Goal: Task Accomplishment & Management: Use online tool/utility

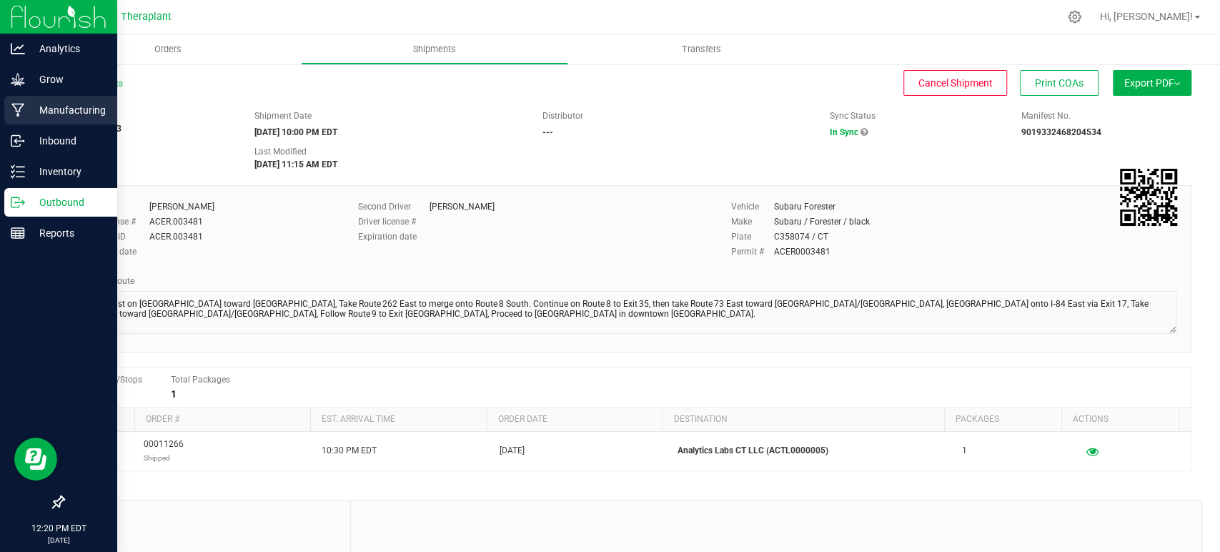
click at [26, 117] on p "Manufacturing" at bounding box center [68, 110] width 86 height 17
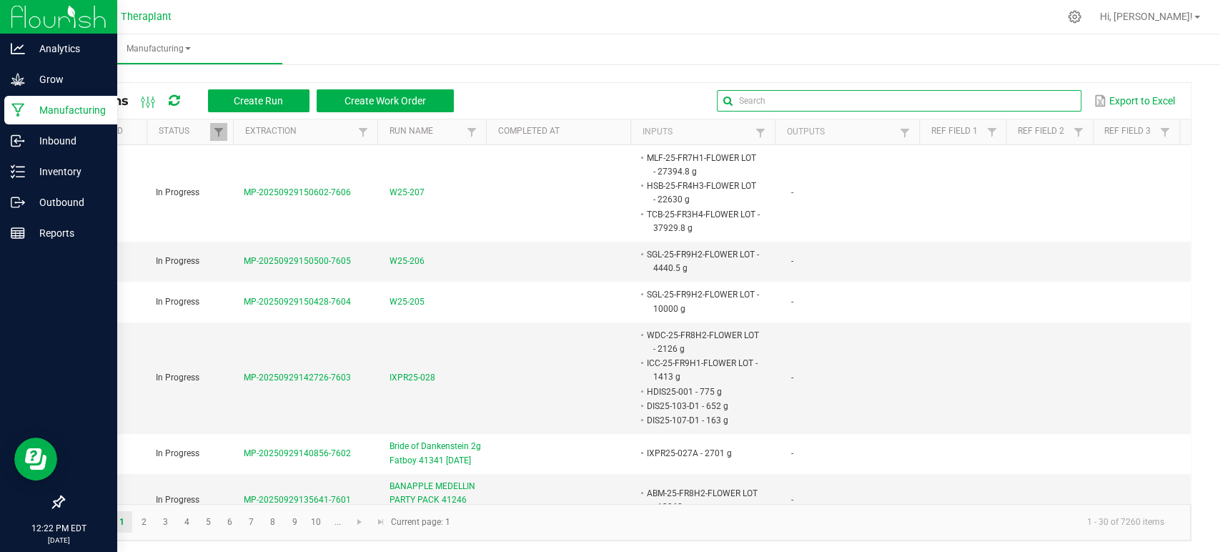
click at [1057, 91] on input "text" at bounding box center [899, 100] width 365 height 21
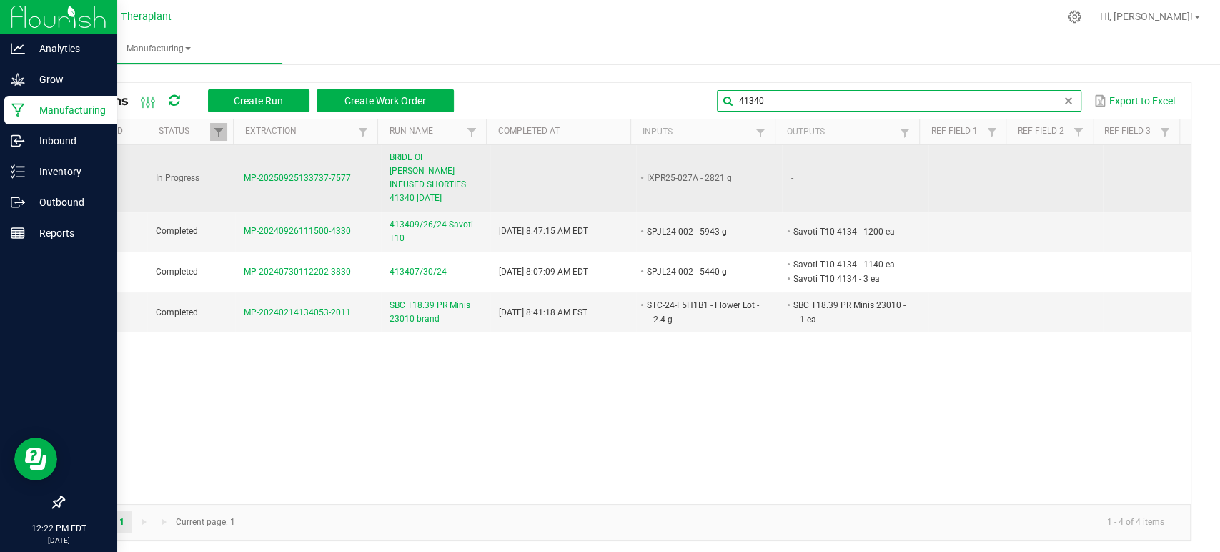
type input "41340"
click at [397, 189] on span "BRIDE OF [PERSON_NAME] INFUSED SHORTIES 41340 [DATE]" at bounding box center [436, 178] width 92 height 55
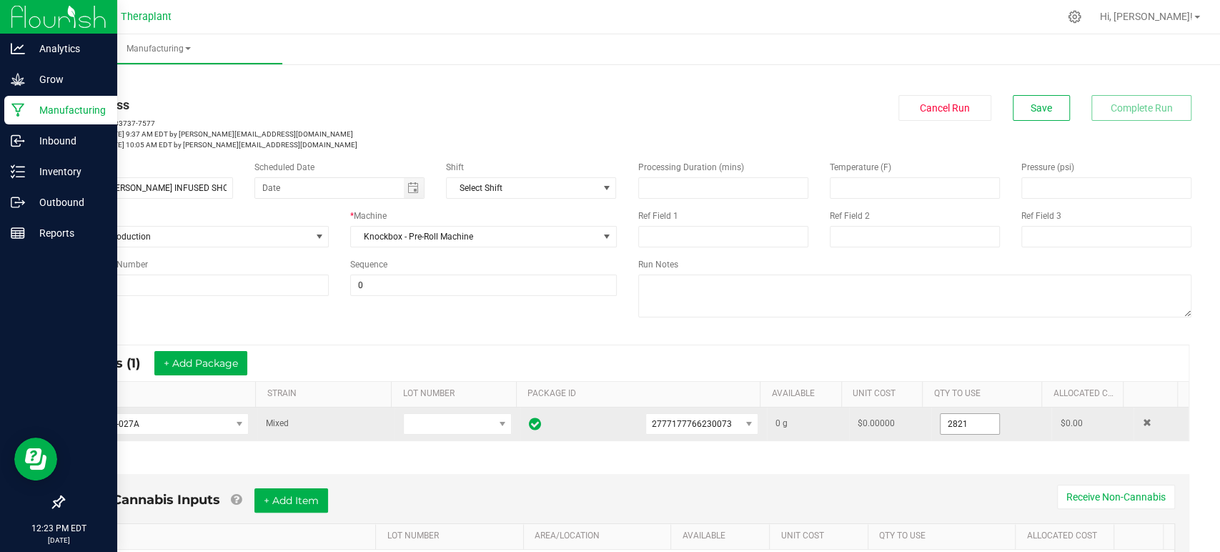
click at [942, 430] on input "2821" at bounding box center [970, 424] width 59 height 20
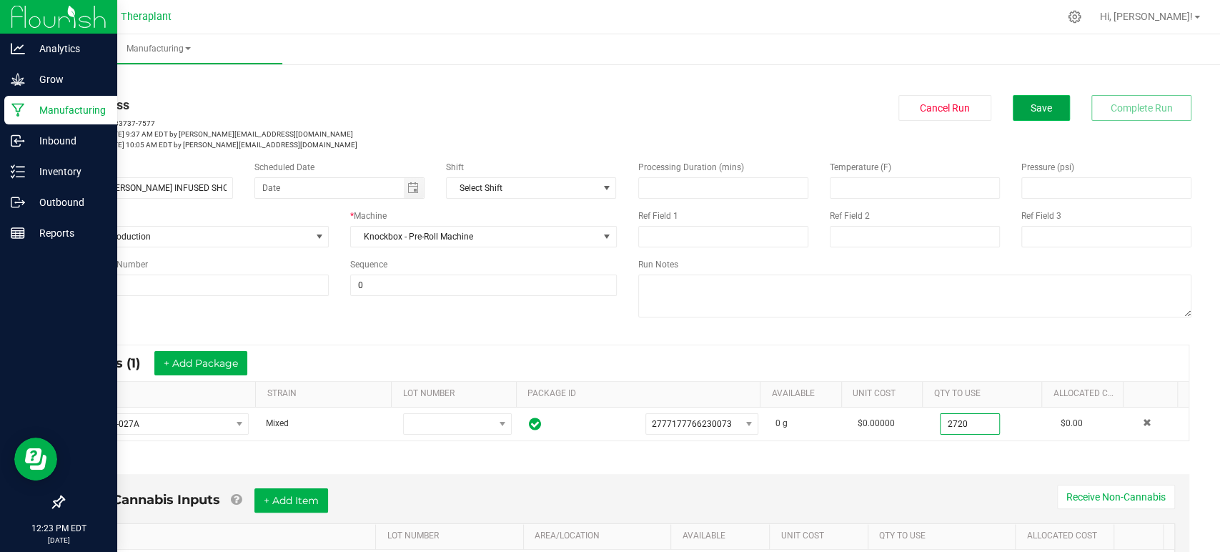
type input "2720.0000 g"
click at [1033, 97] on button "Save" at bounding box center [1041, 108] width 57 height 26
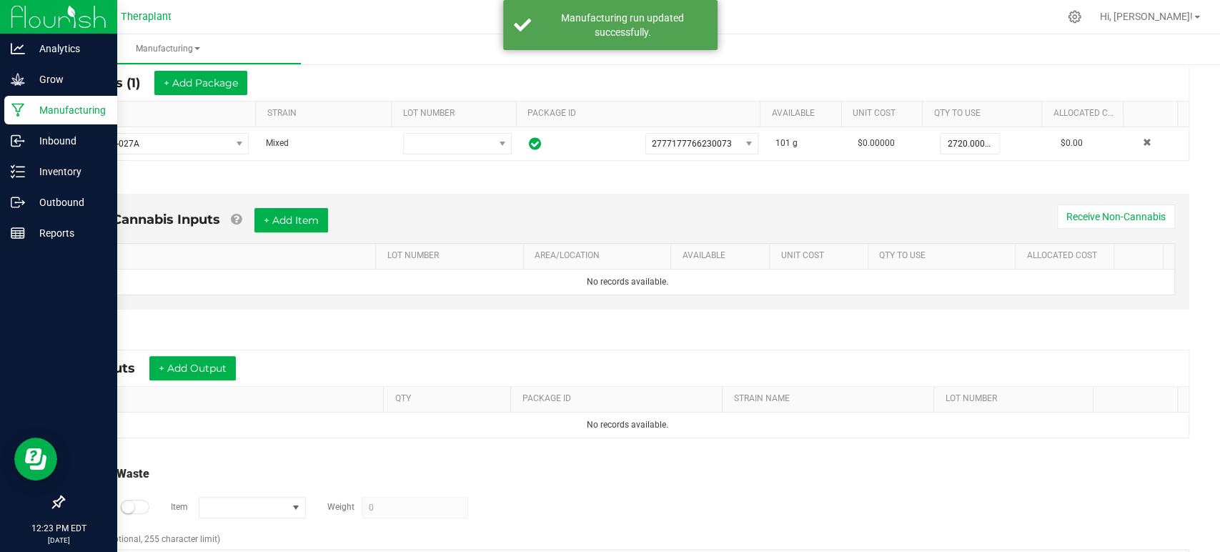
scroll to position [317, 0]
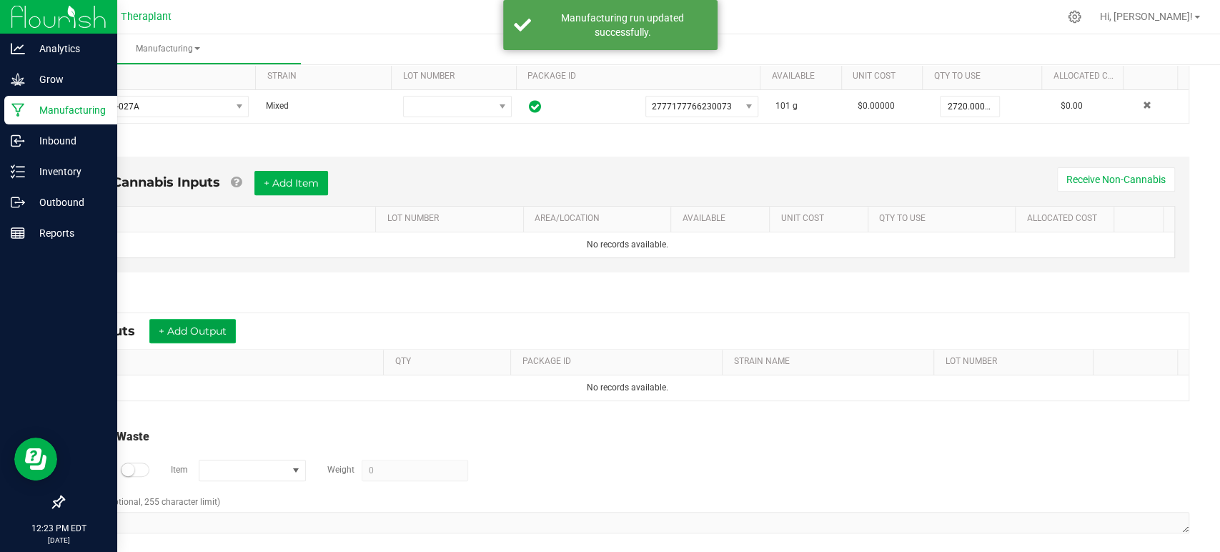
click at [201, 331] on button "+ Add Output" at bounding box center [192, 331] width 87 height 24
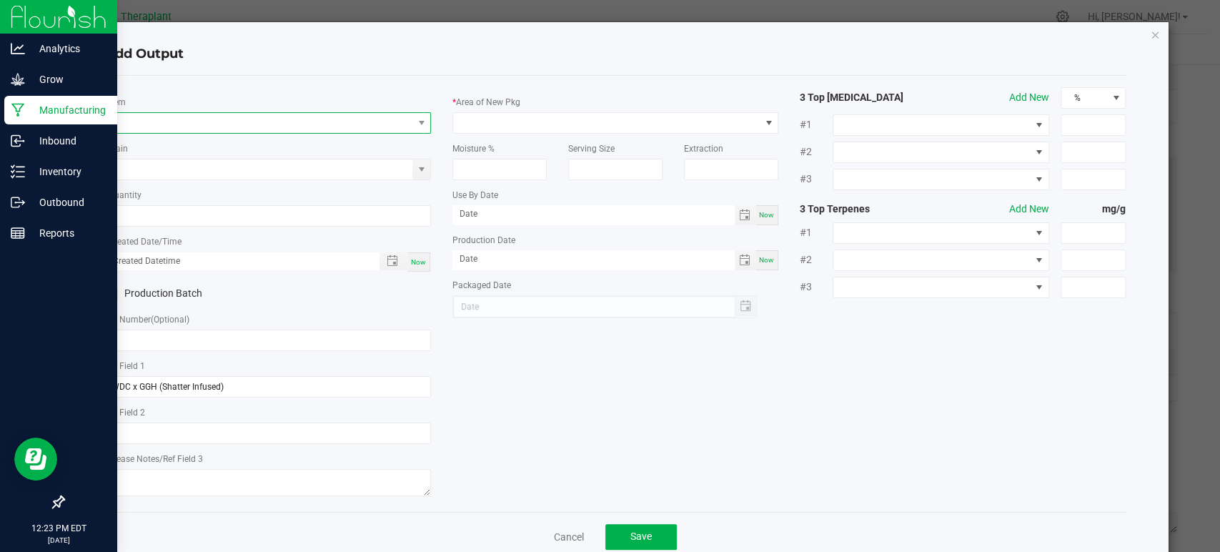
click at [255, 123] on span "NO DATA FOUND" at bounding box center [259, 123] width 307 height 20
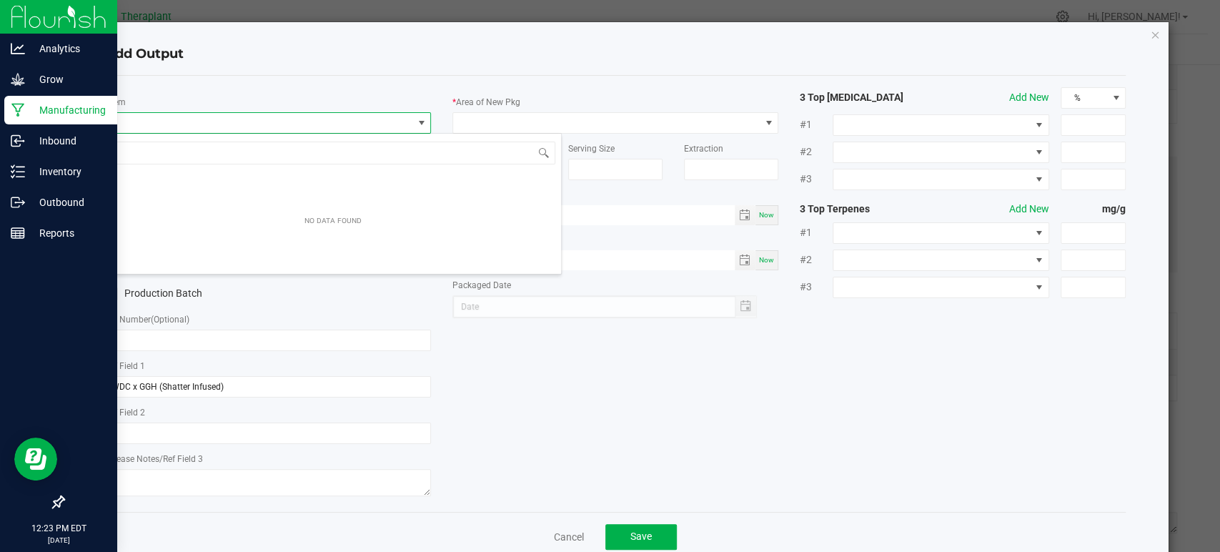
scroll to position [21, 322]
type input "41340"
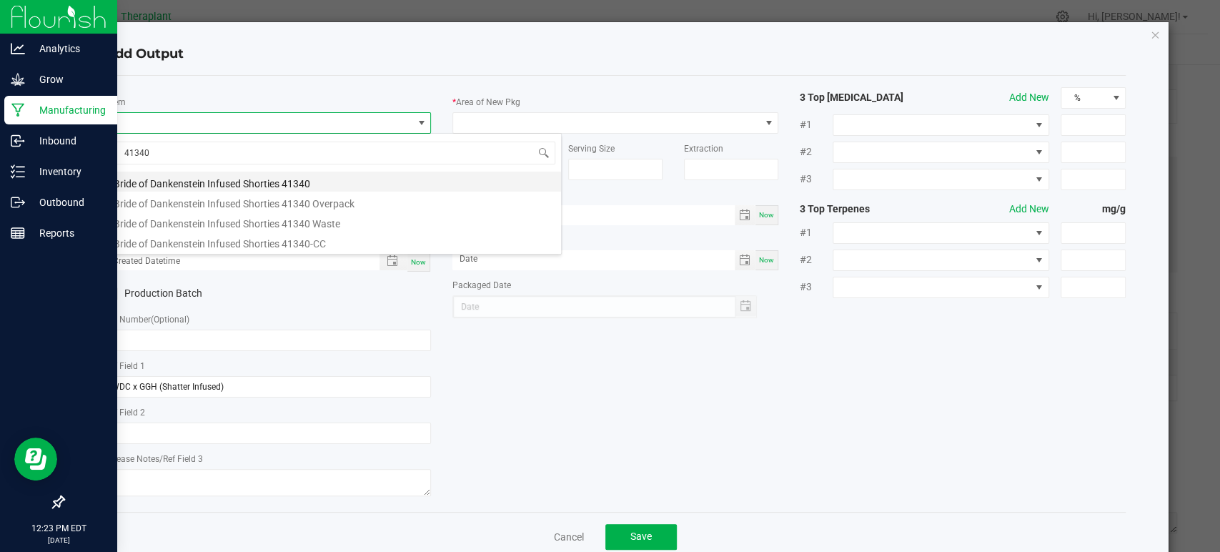
click at [255, 178] on li "Bride of Dankenstein Infused Shorties 41340" at bounding box center [333, 182] width 456 height 20
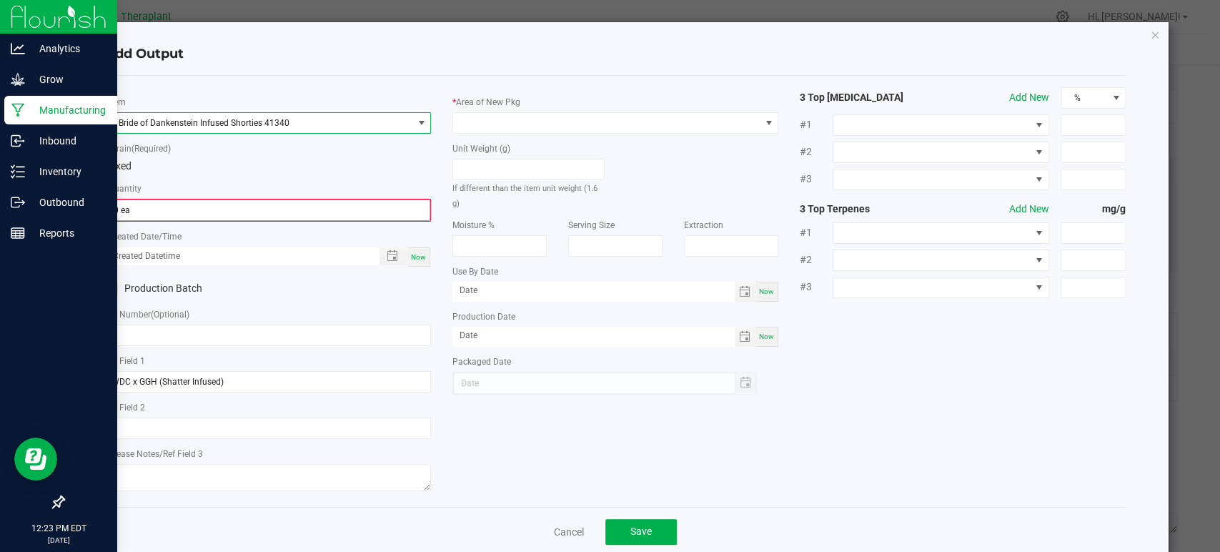
click at [225, 216] on input "0 ea" at bounding box center [268, 210] width 323 height 20
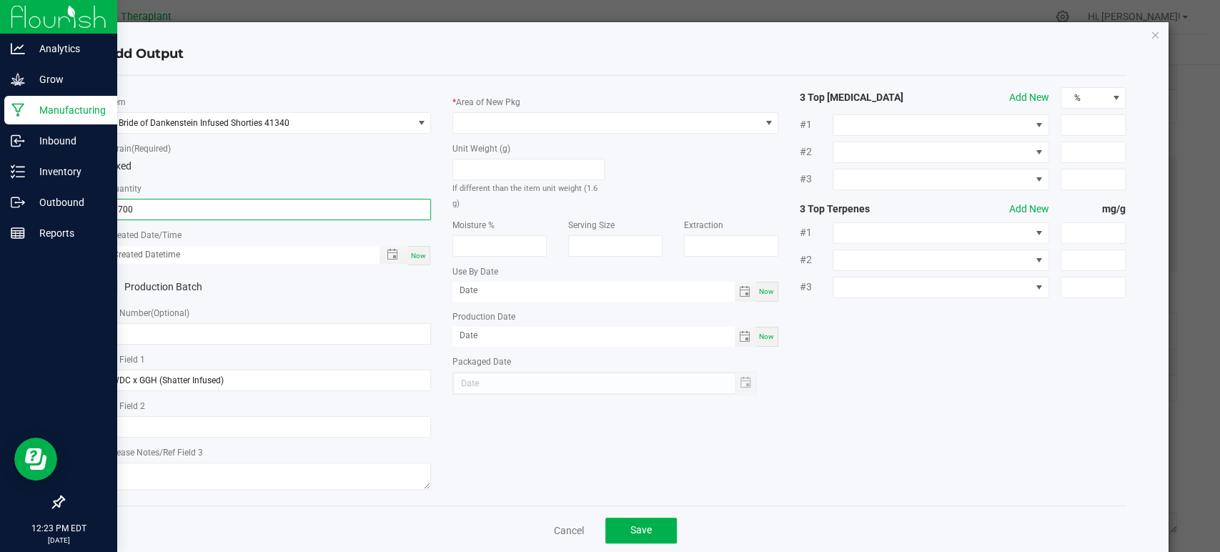
type input "1700 ea"
click at [419, 252] on span "Now" at bounding box center [418, 256] width 15 height 8
type input "[DATE] 12:23 PM"
type input "[DATE]"
click at [495, 109] on div "* Area of New Pkg" at bounding box center [616, 113] width 326 height 39
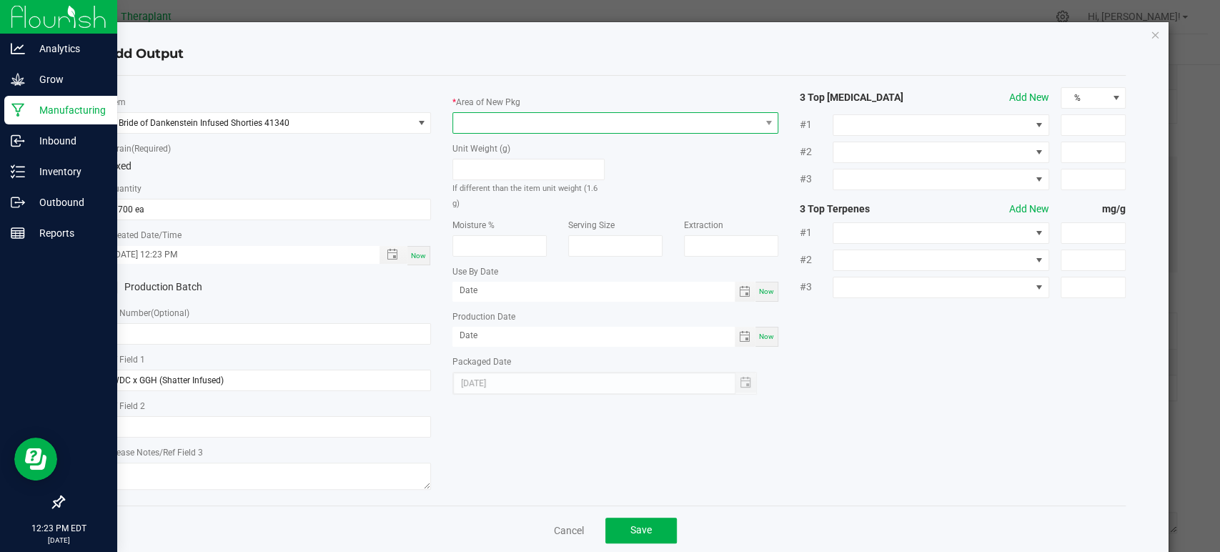
click at [495, 116] on span at bounding box center [606, 123] width 307 height 20
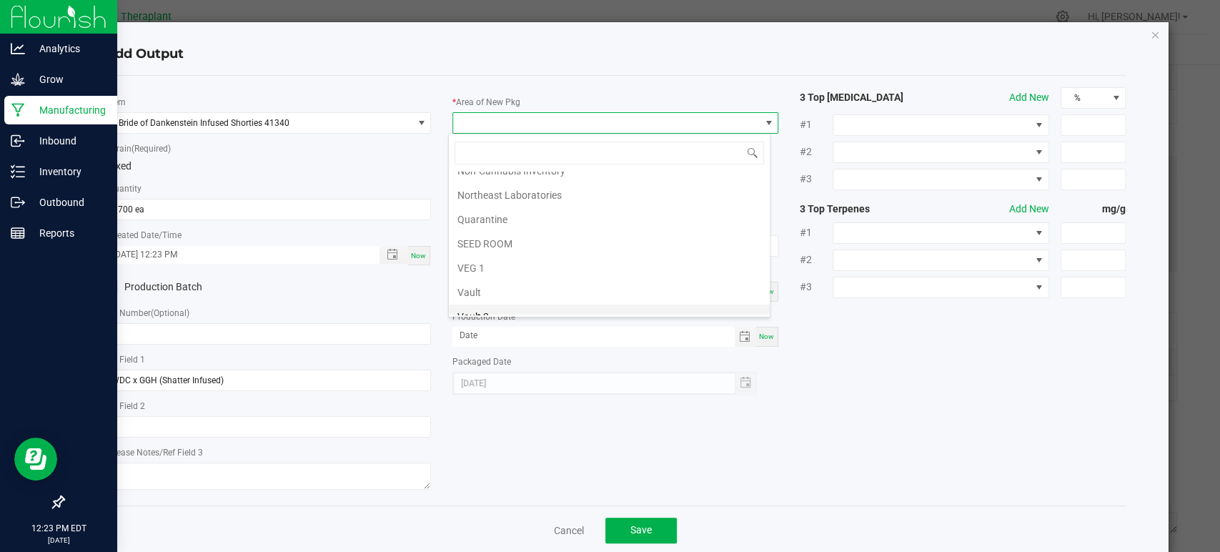
scroll to position [267, 0]
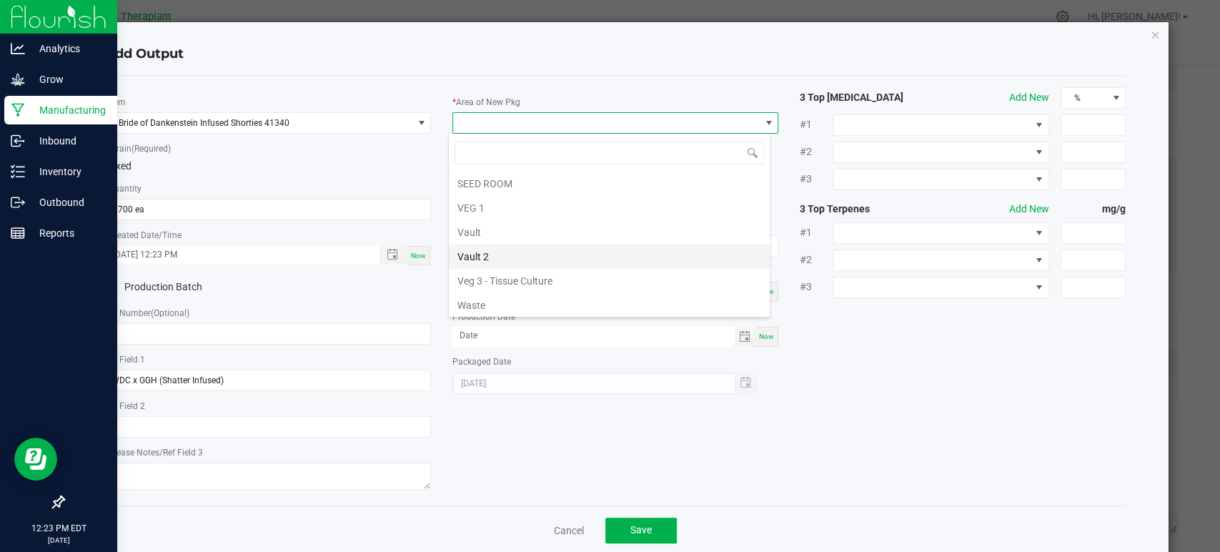
click at [495, 256] on li "Vault 2" at bounding box center [609, 257] width 321 height 24
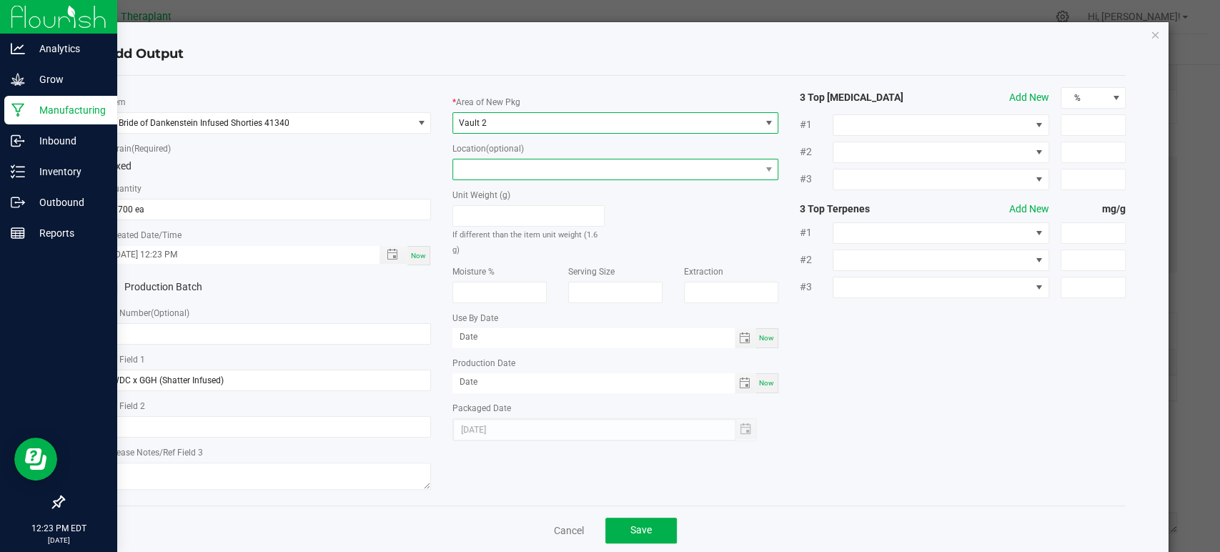
click at [496, 167] on span at bounding box center [606, 169] width 307 height 20
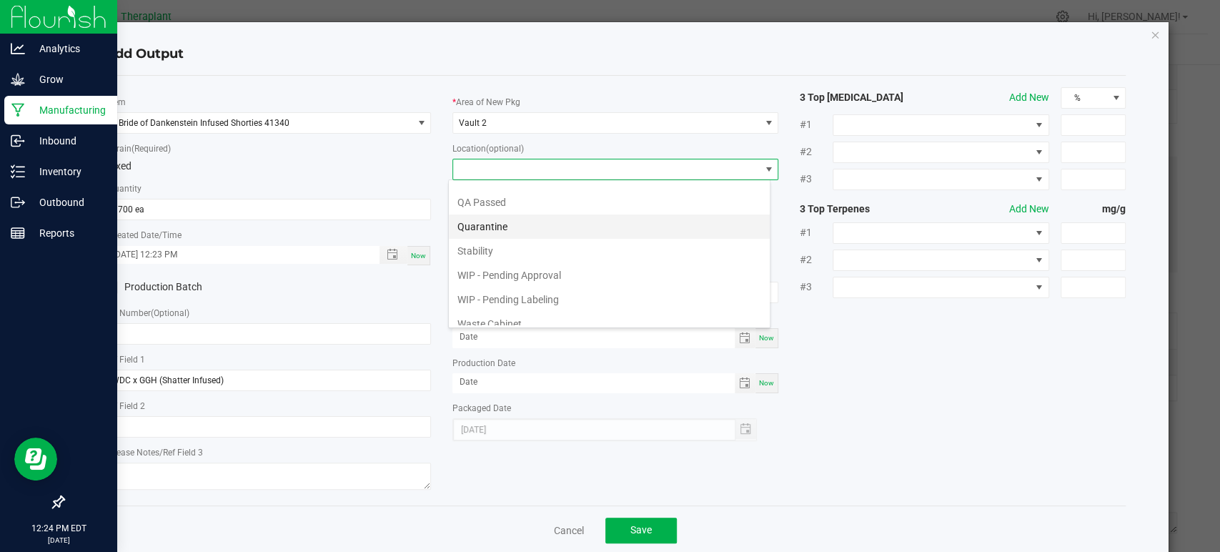
scroll to position [74, 0]
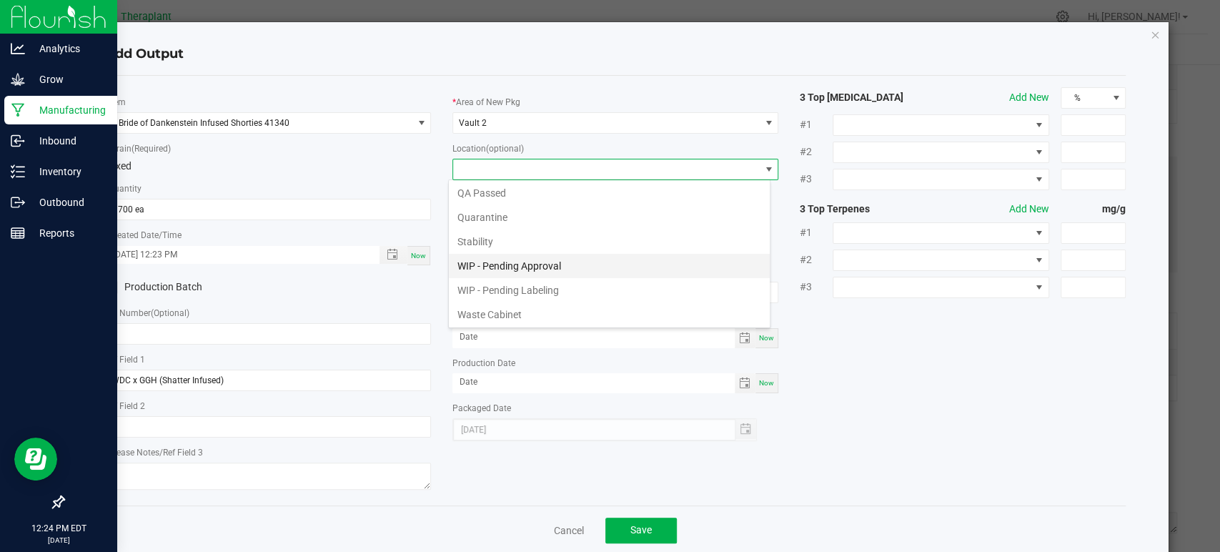
click at [513, 267] on li "WIP - Pending Approval" at bounding box center [609, 266] width 321 height 24
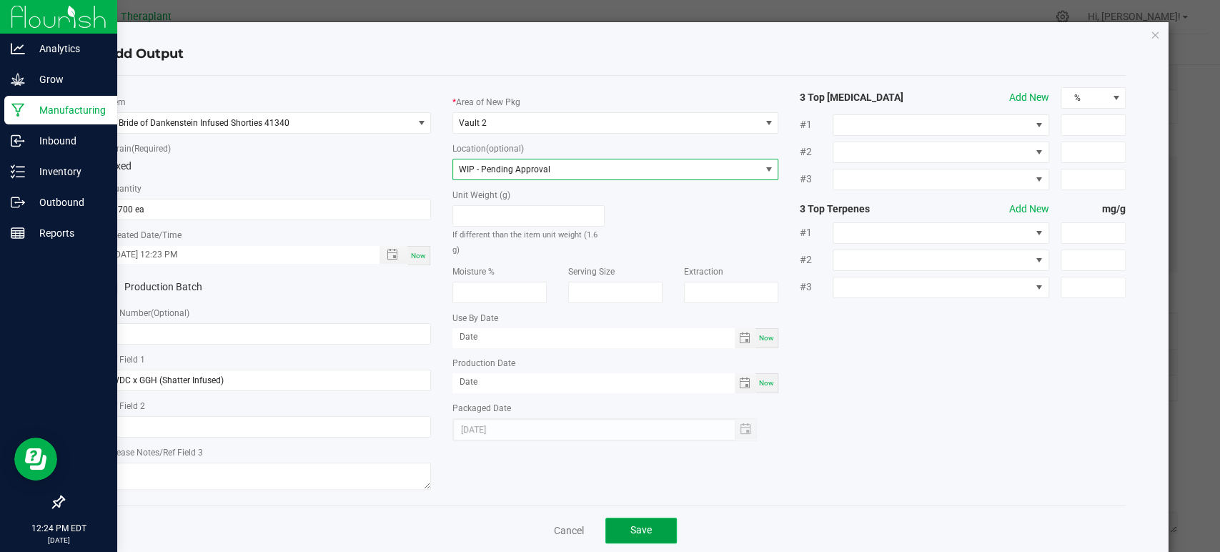
click at [644, 534] on button "Save" at bounding box center [641, 531] width 71 height 26
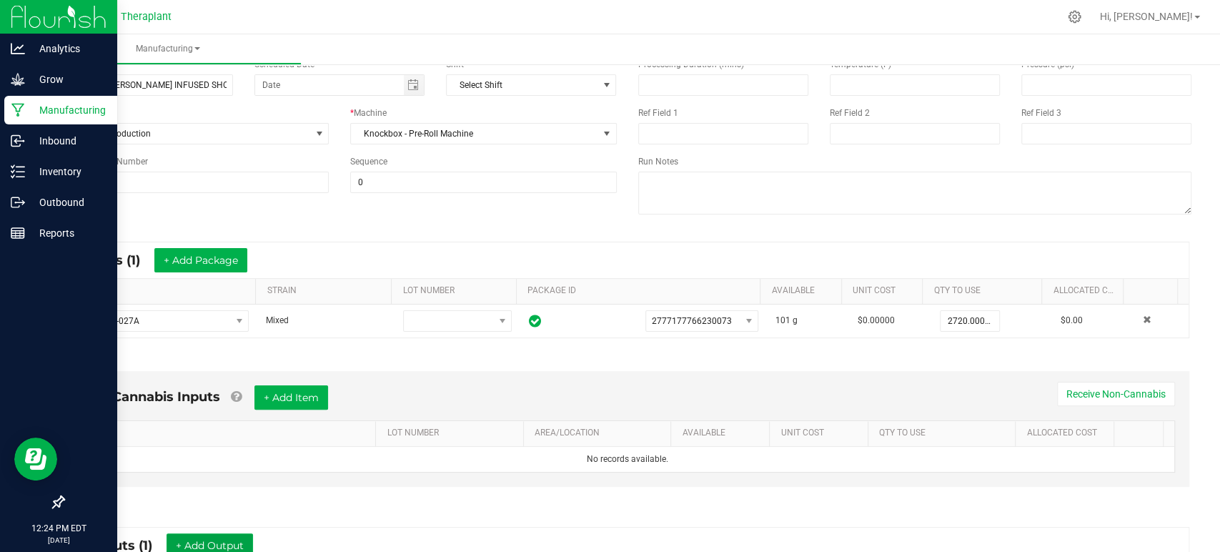
scroll to position [0, 0]
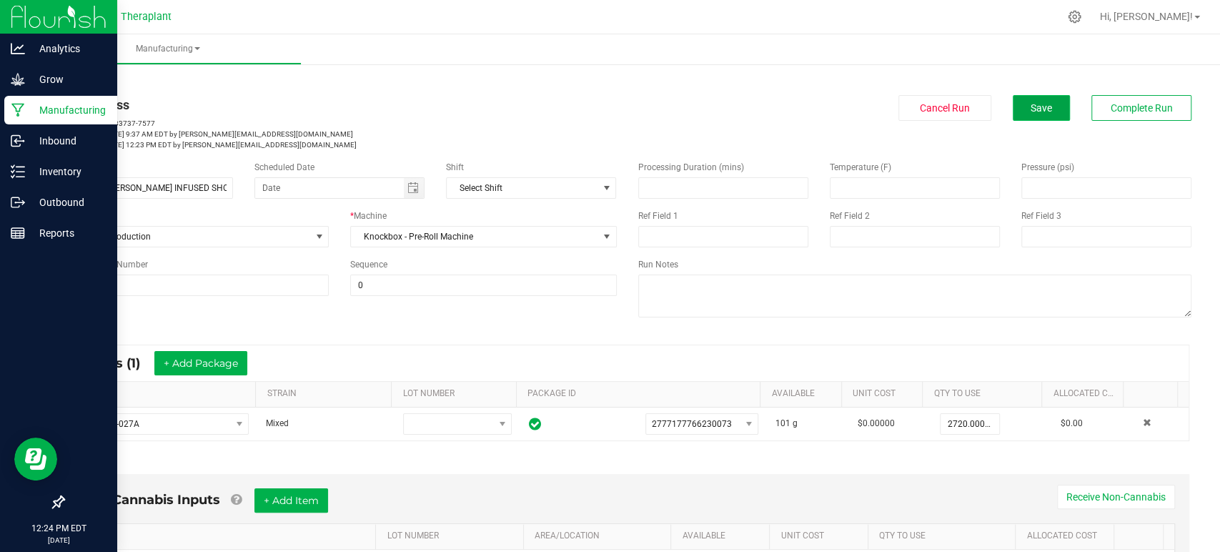
click at [1036, 117] on button "Save" at bounding box center [1041, 108] width 57 height 26
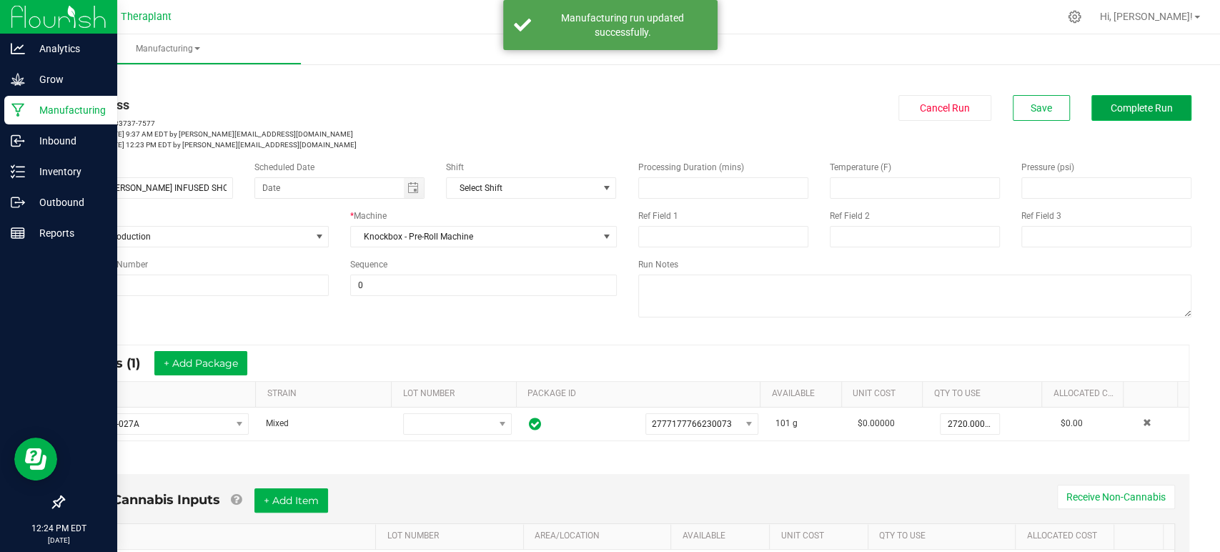
click at [1113, 112] on span "Complete Run" at bounding box center [1142, 107] width 62 height 11
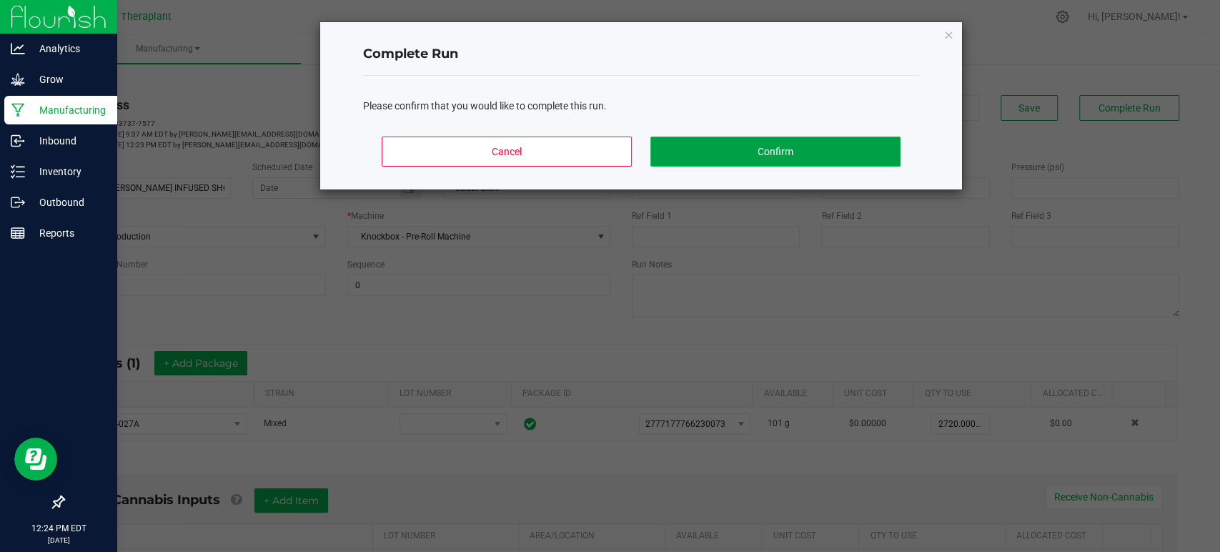
click at [865, 145] on button "Confirm" at bounding box center [776, 152] width 250 height 30
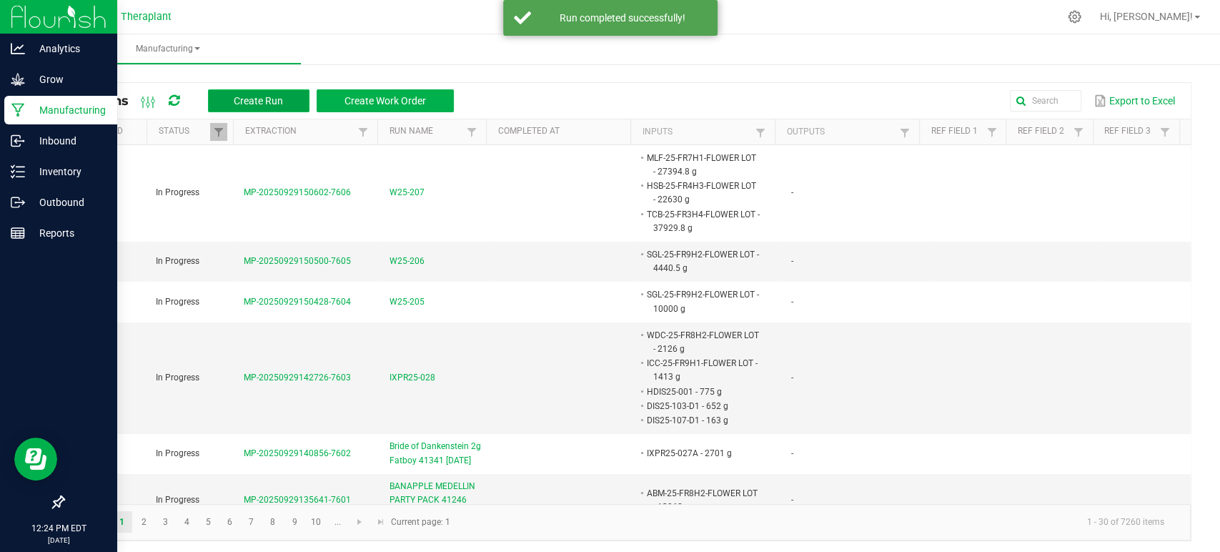
click at [263, 95] on span "Create Run" at bounding box center [258, 100] width 49 height 11
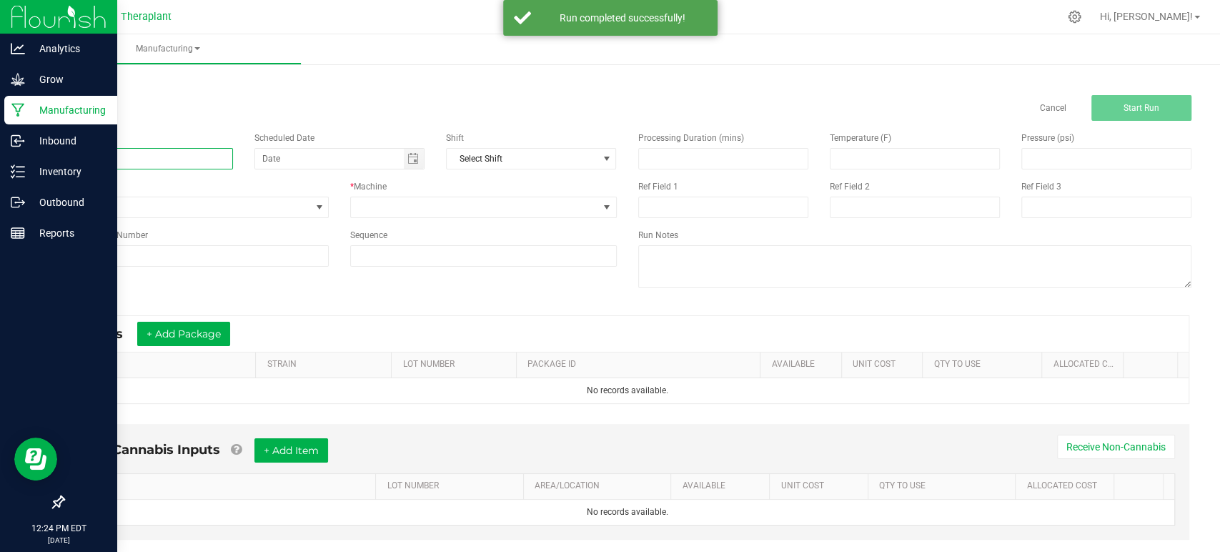
drag, startPoint x: 217, startPoint y: 159, endPoint x: 230, endPoint y: 167, distance: 15.1
click at [217, 159] on input at bounding box center [148, 158] width 170 height 21
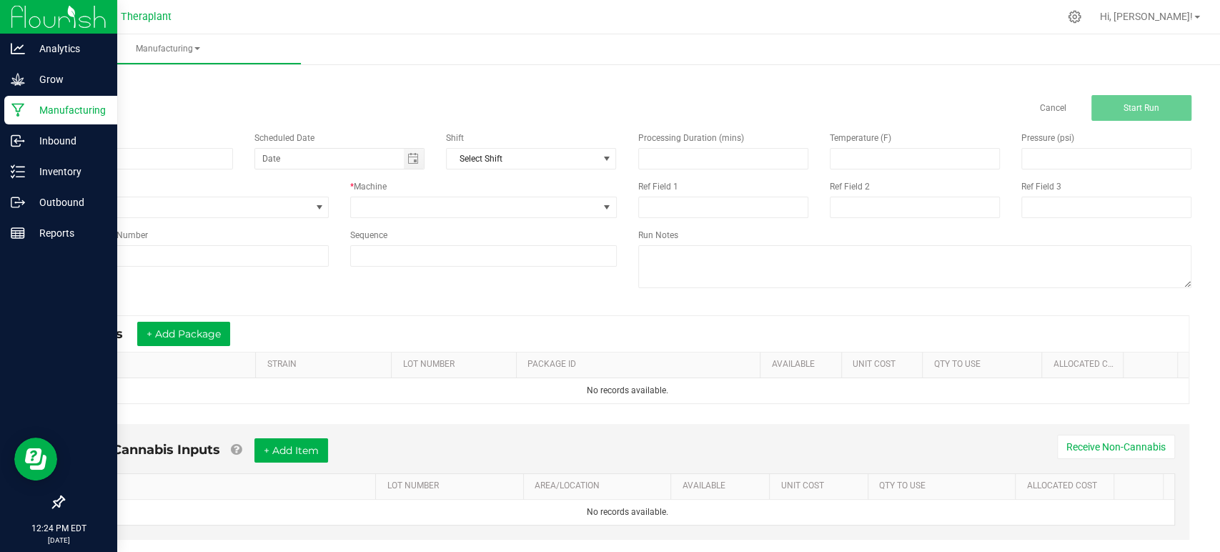
click at [82, 84] on link "< All Runs" at bounding box center [82, 82] width 38 height 10
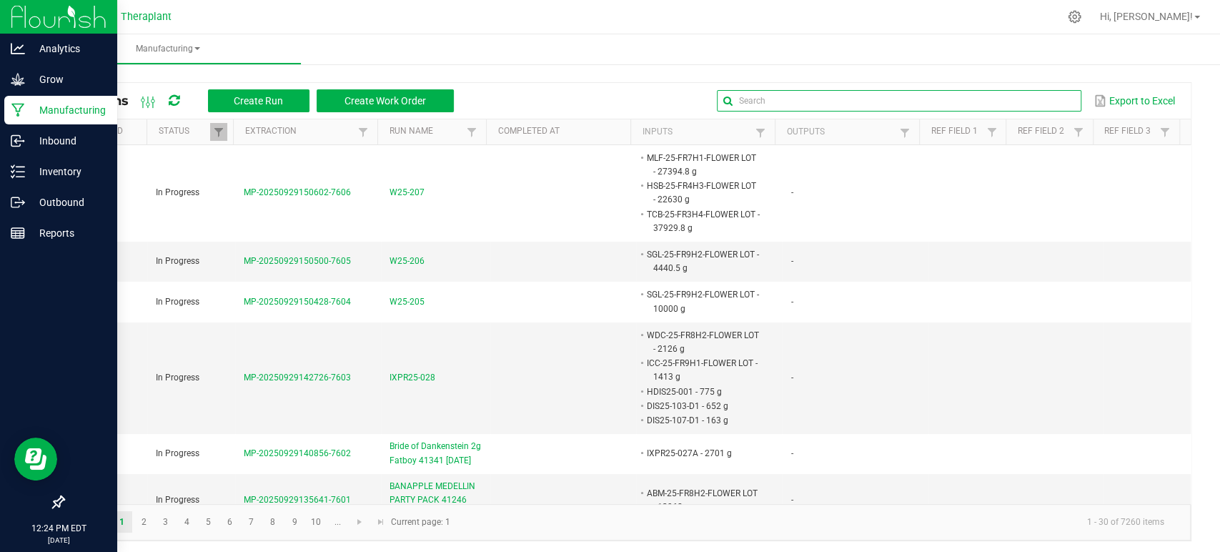
click at [1035, 102] on input "text" at bounding box center [899, 100] width 365 height 21
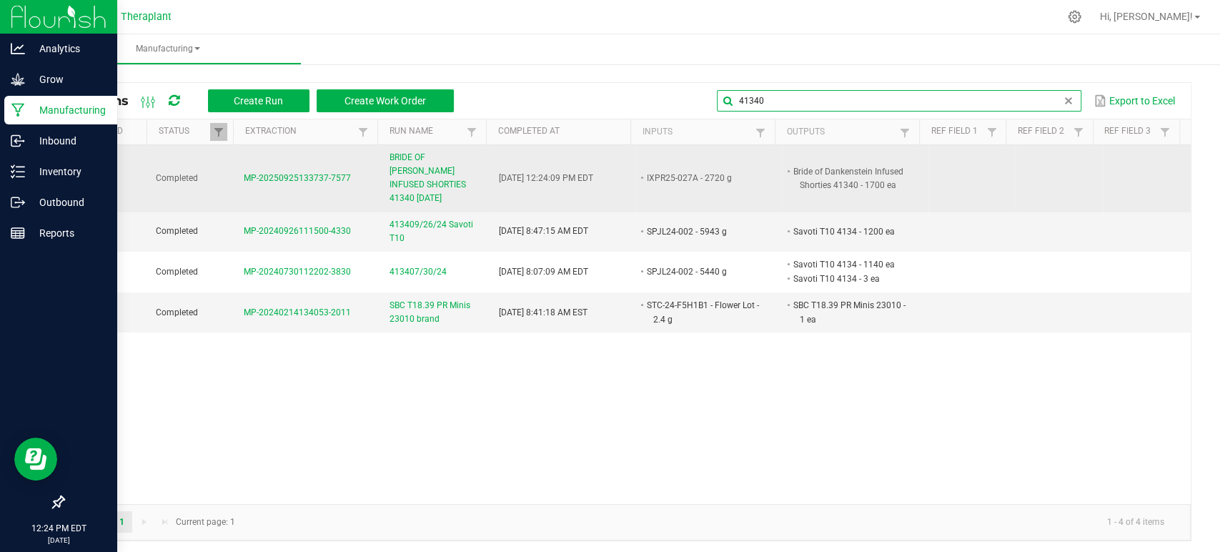
type input "41340"
drag, startPoint x: 463, startPoint y: 194, endPoint x: 366, endPoint y: 176, distance: 98.2
click at [356, 179] on tr "Completed MP-20250925133737-7577 BRIDE OF DANKENSTEIN INFUSED SHORTIES 41340 [D…" at bounding box center [628, 178] width 1128 height 67
copy tr "BRIDE OF [PERSON_NAME] INFUSED SHORTIES 41340 [DATE]"
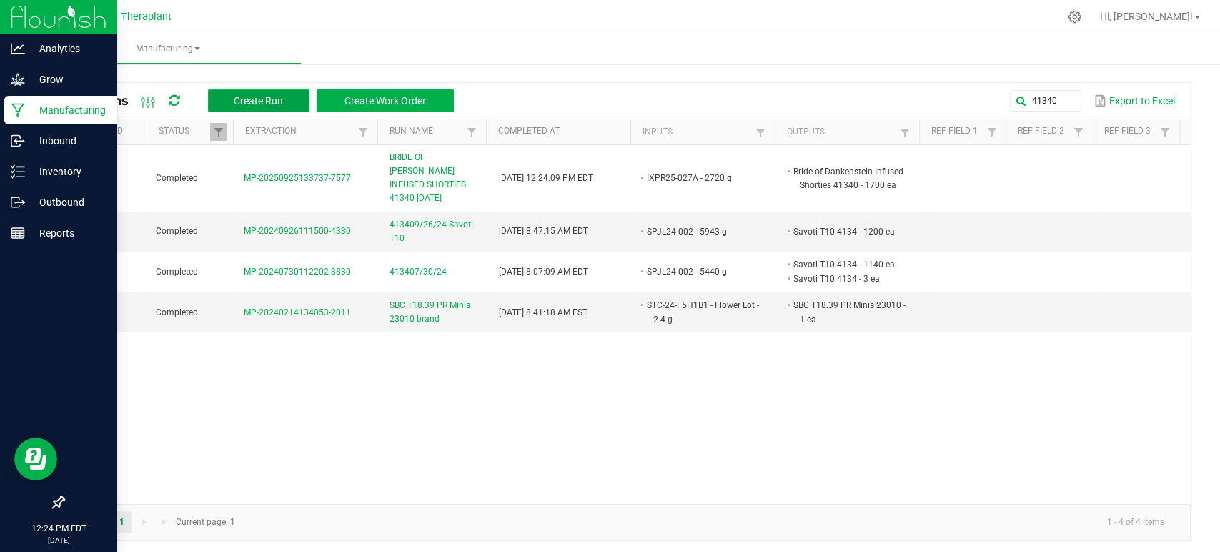
click at [287, 102] on button "Create Run" at bounding box center [259, 100] width 102 height 23
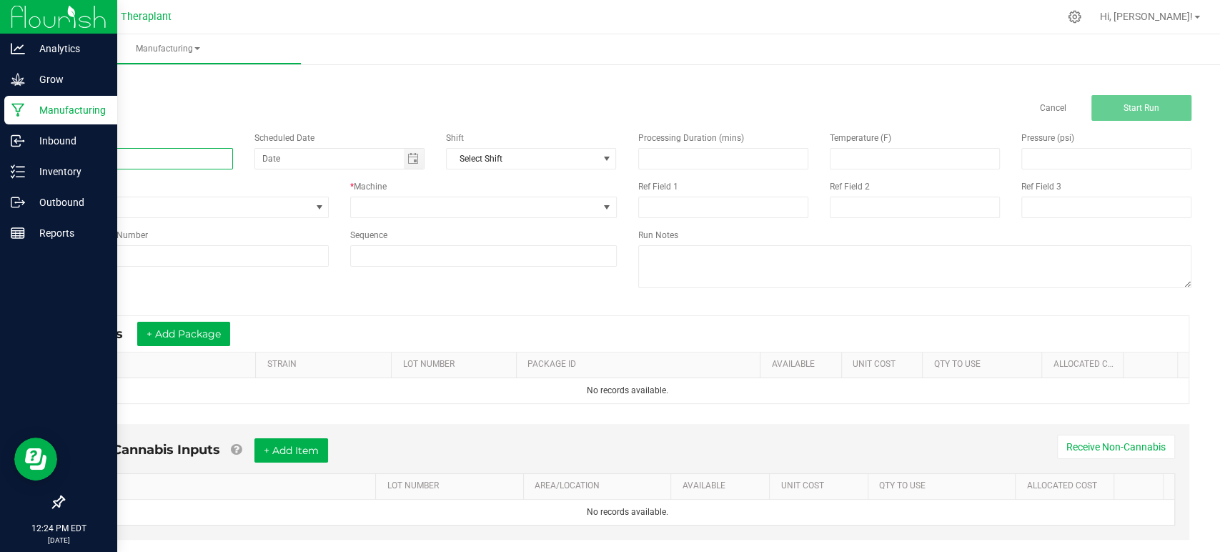
click at [160, 152] on input at bounding box center [148, 158] width 170 height 21
paste input "BRIDE OF [PERSON_NAME] INFUSED SHORTIES 41340 [DATE]"
type input "BRIDE OF [PERSON_NAME] INFUSED SHORTIES 41340 [DATE] Waste + OP"
click at [383, 204] on span at bounding box center [474, 207] width 247 height 20
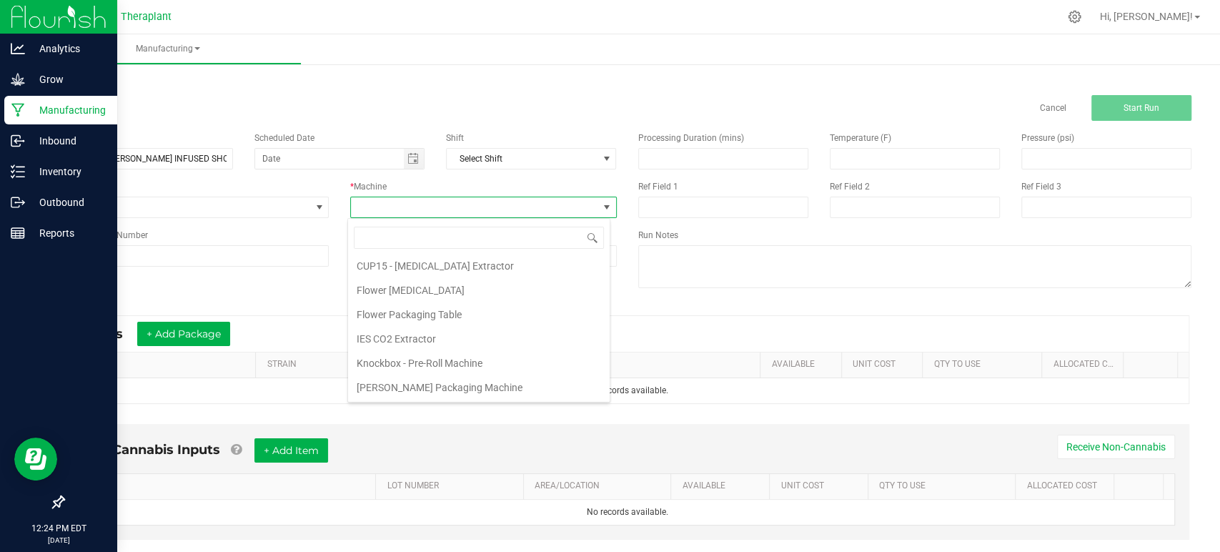
scroll to position [74, 0]
click at [408, 332] on li "Knockbox - Pre-Roll Machine" at bounding box center [479, 339] width 262 height 24
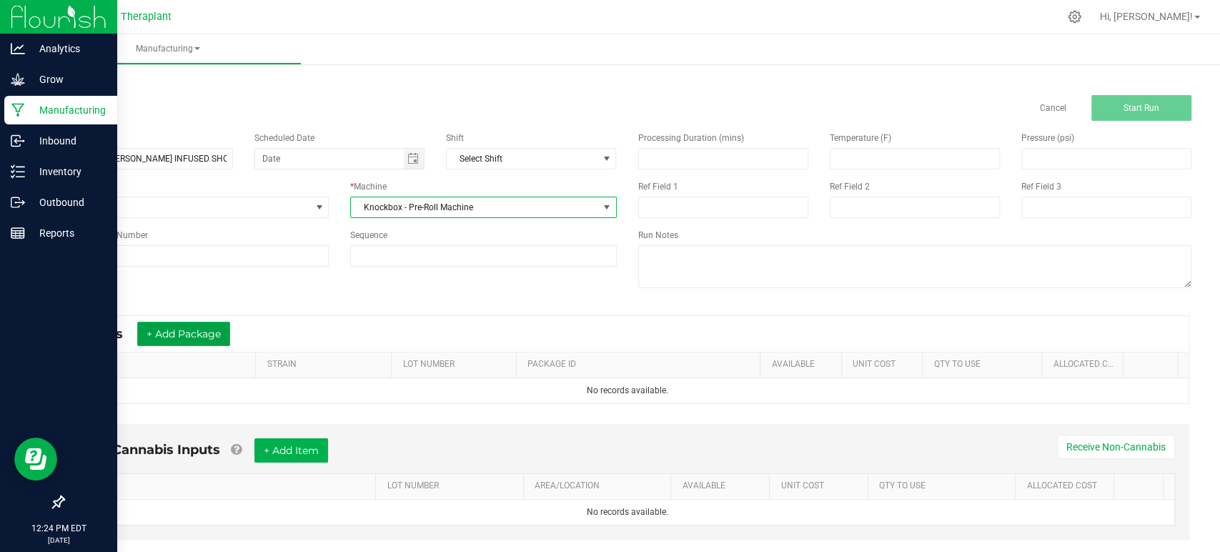
click at [195, 328] on button "+ Add Package" at bounding box center [183, 334] width 93 height 24
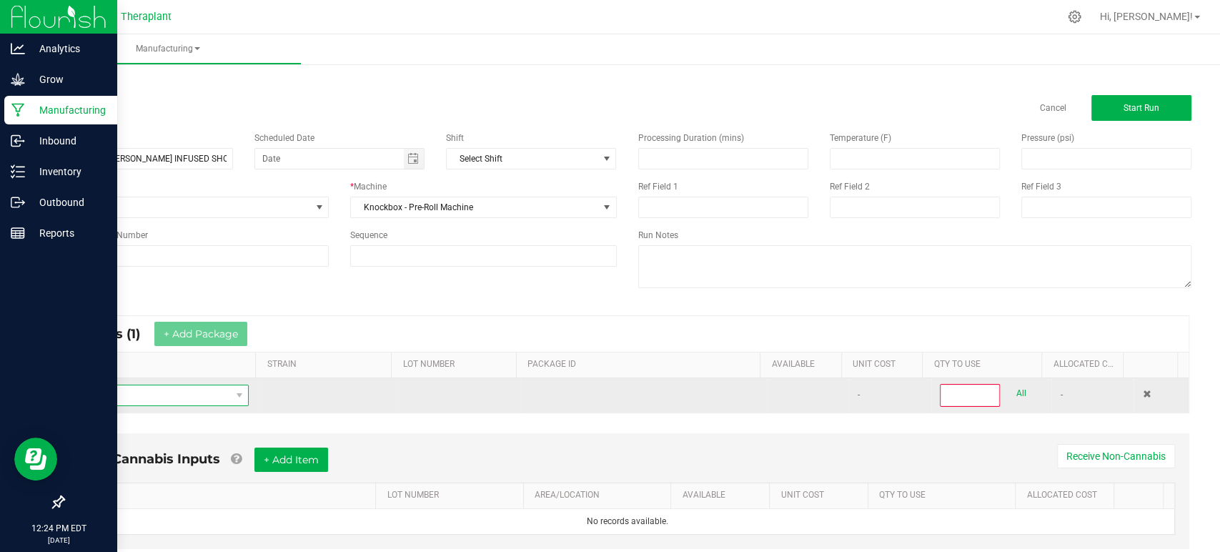
click at [171, 393] on span "NO DATA FOUND" at bounding box center [152, 395] width 155 height 20
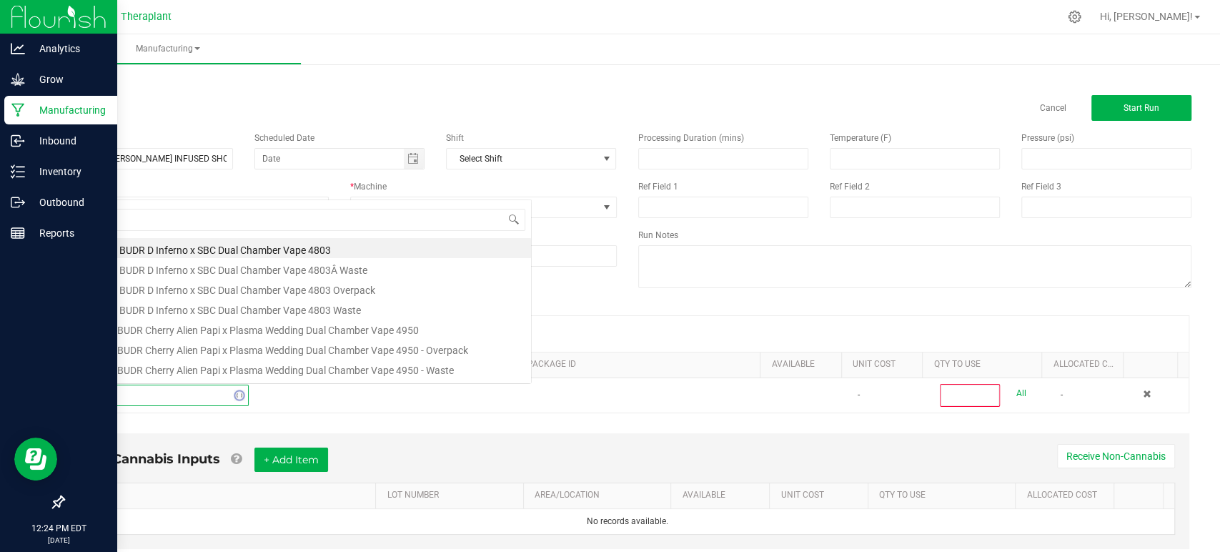
scroll to position [21, 168]
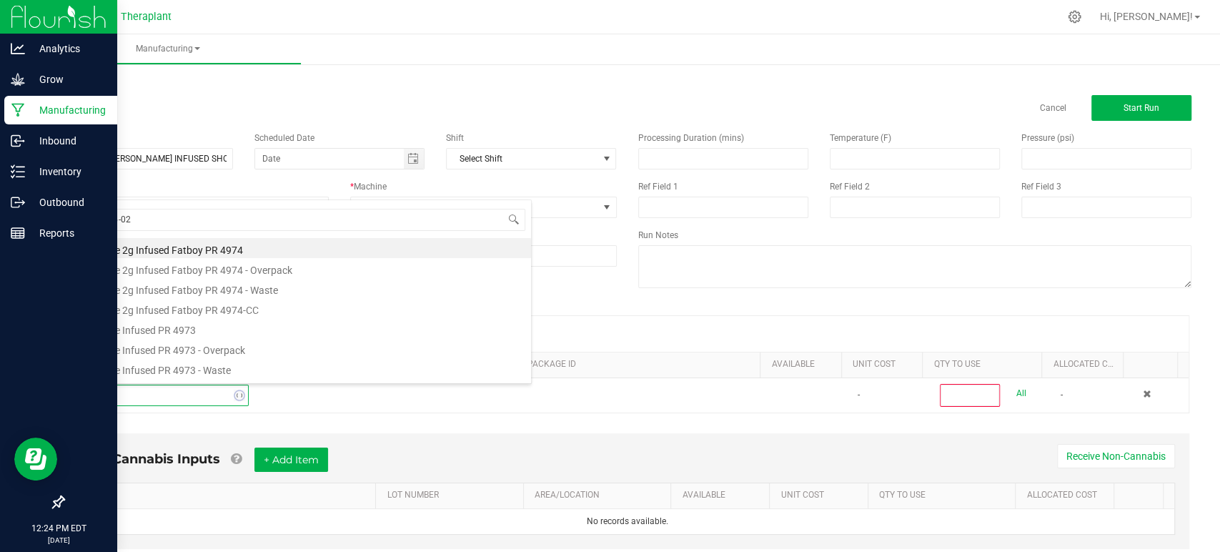
type input "ixpr25-027"
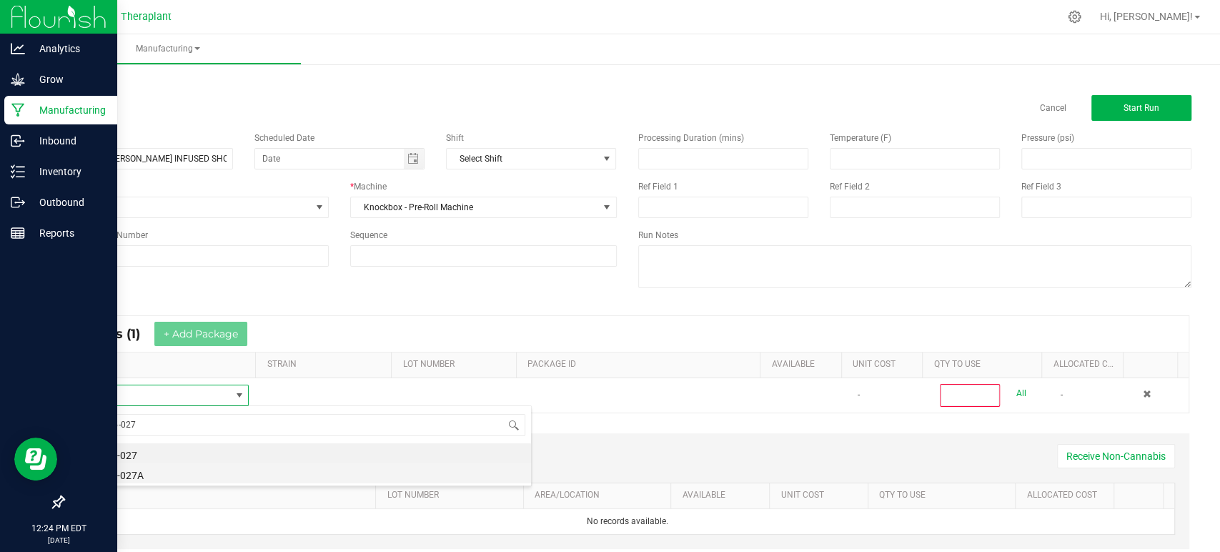
click at [129, 473] on li "IXPR25-027A" at bounding box center [303, 473] width 456 height 20
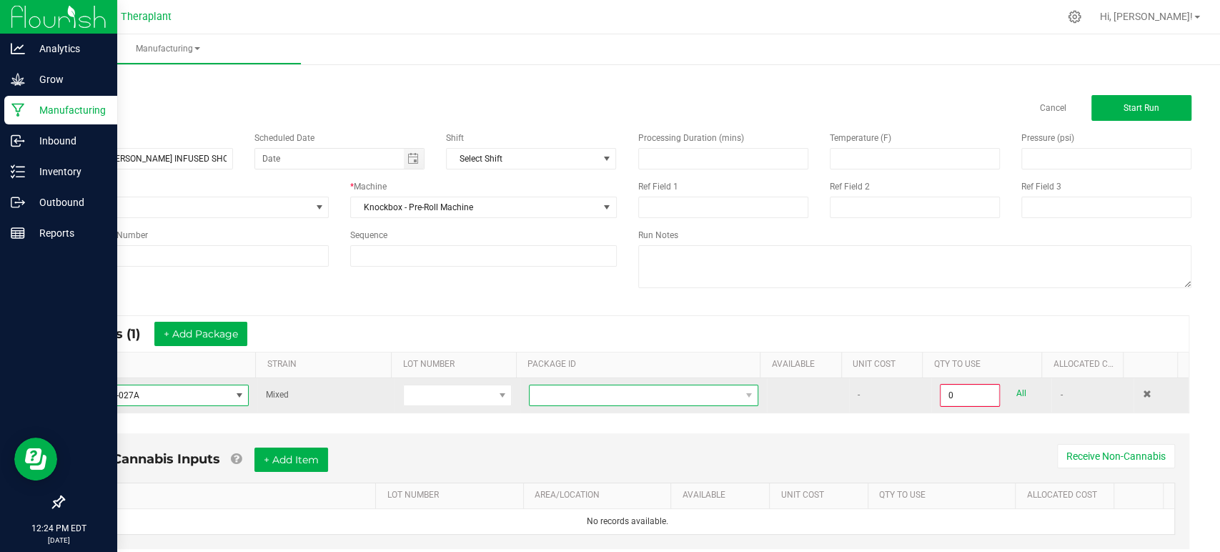
click at [610, 393] on span at bounding box center [635, 395] width 210 height 20
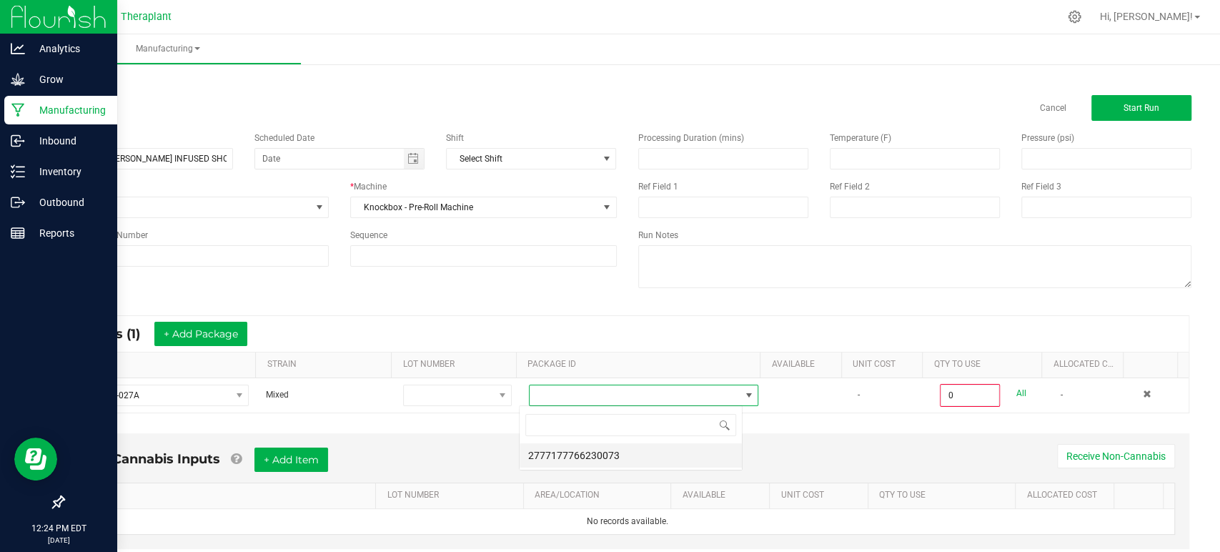
scroll to position [21, 223]
click at [581, 462] on li "2777177766230073" at bounding box center [631, 455] width 222 height 24
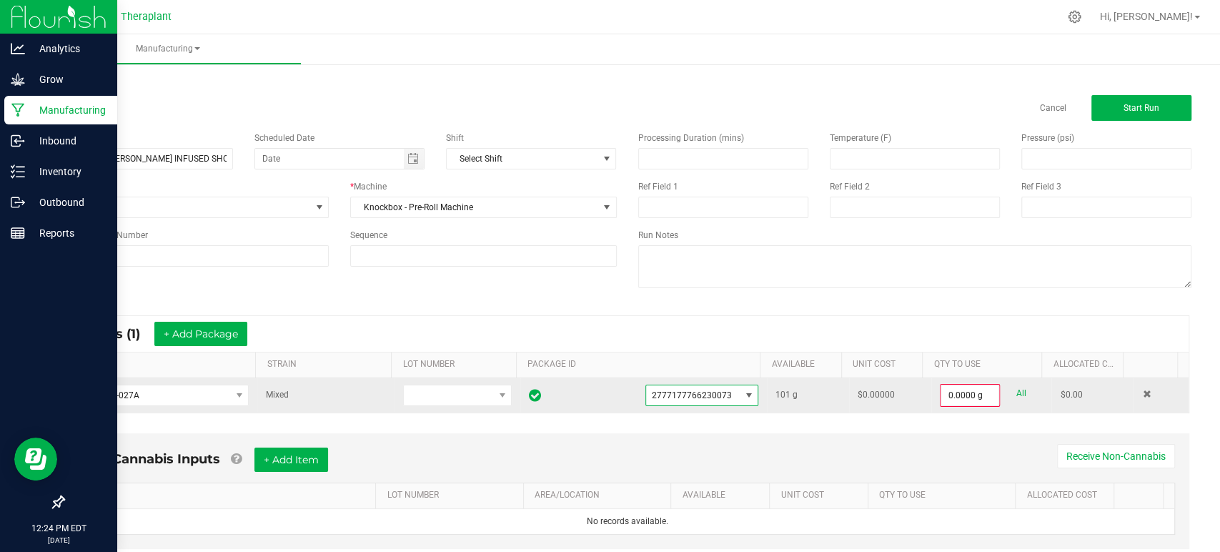
click at [1016, 390] on link "All" at bounding box center [1021, 393] width 10 height 19
type input "101.0000 g"
click at [1139, 107] on span "Start Run" at bounding box center [1142, 108] width 36 height 10
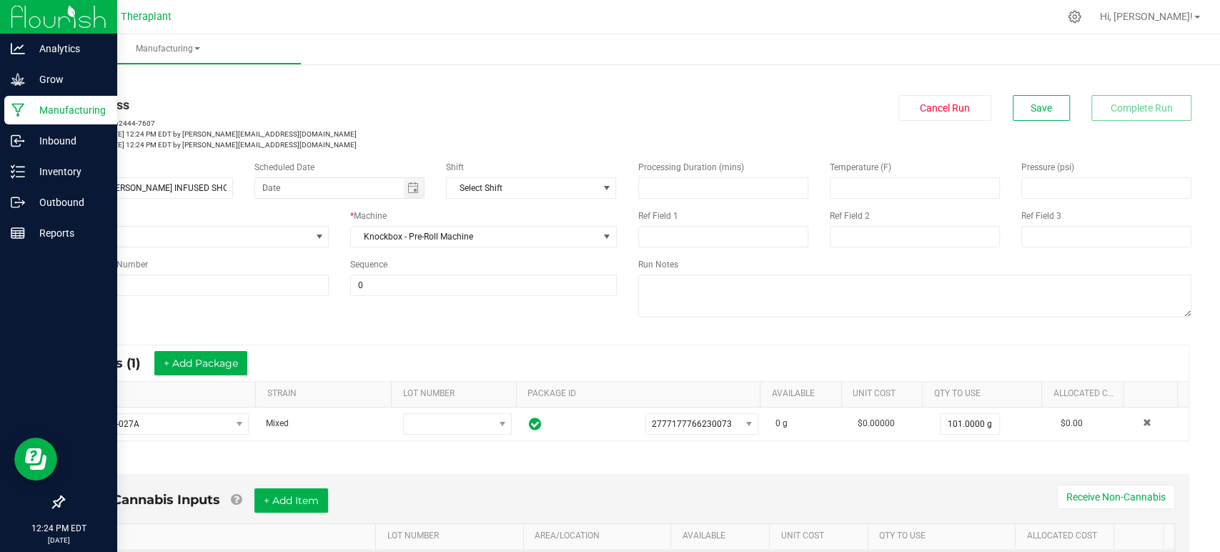
scroll to position [327, 0]
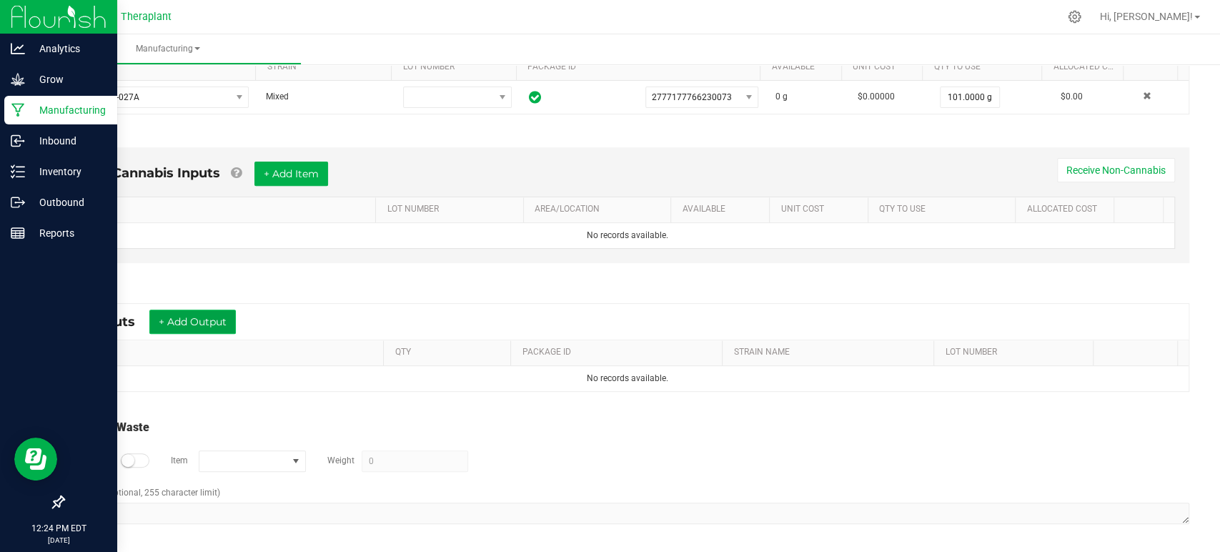
click at [202, 320] on button "+ Add Output" at bounding box center [192, 322] width 87 height 24
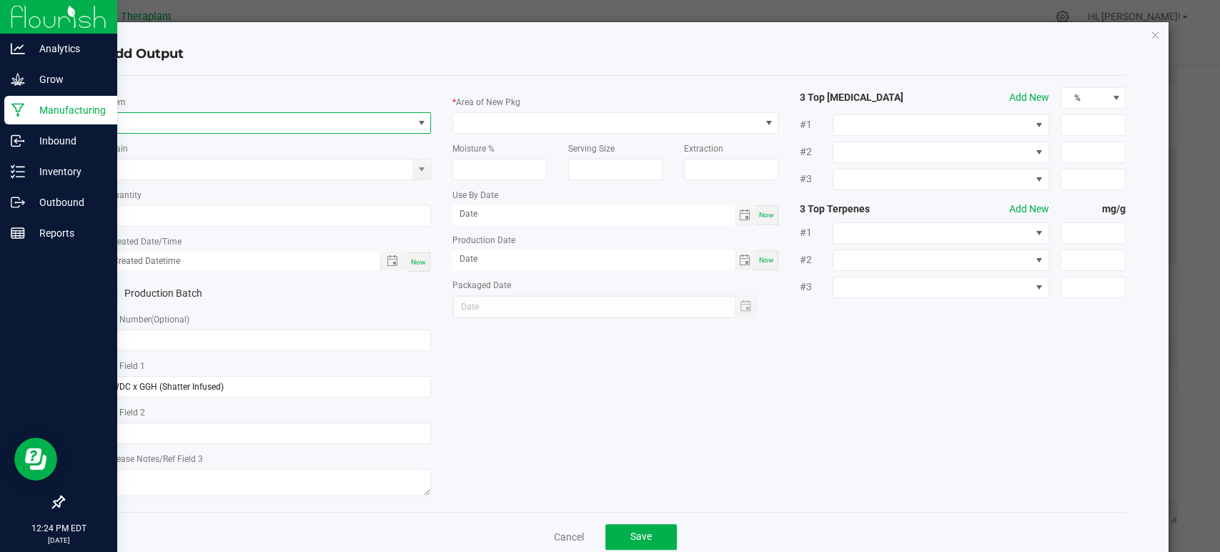
click at [212, 125] on span "NO DATA FOUND" at bounding box center [259, 123] width 307 height 20
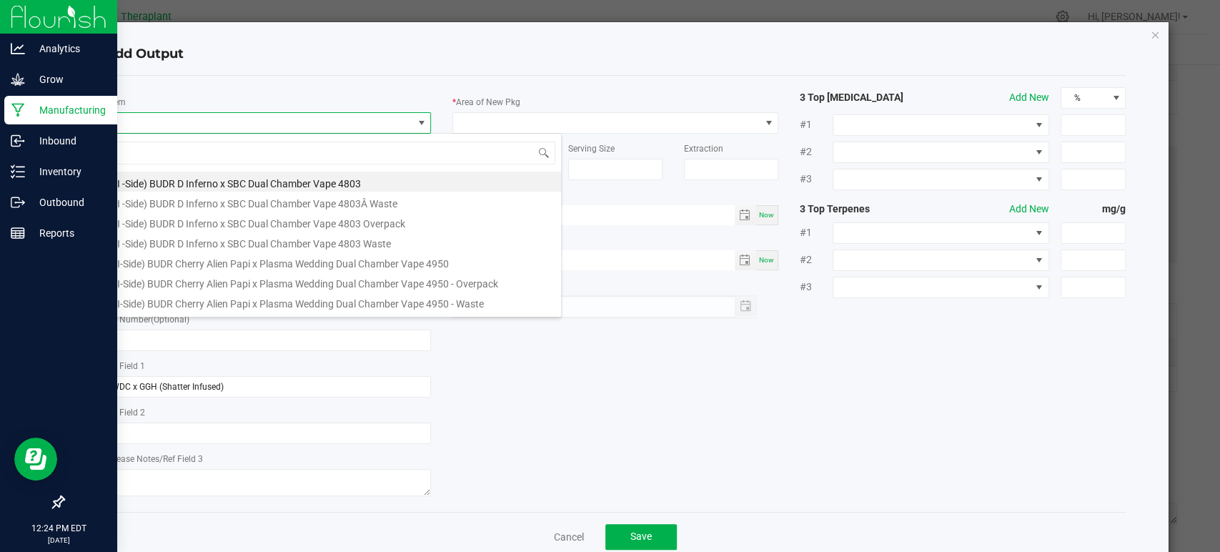
scroll to position [21, 322]
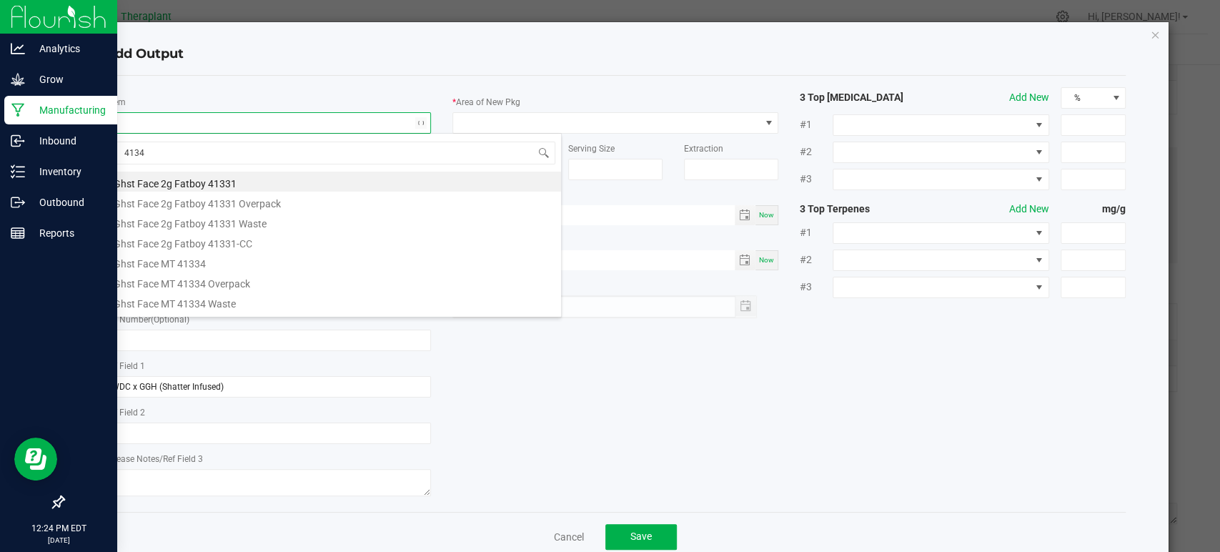
type input "41340"
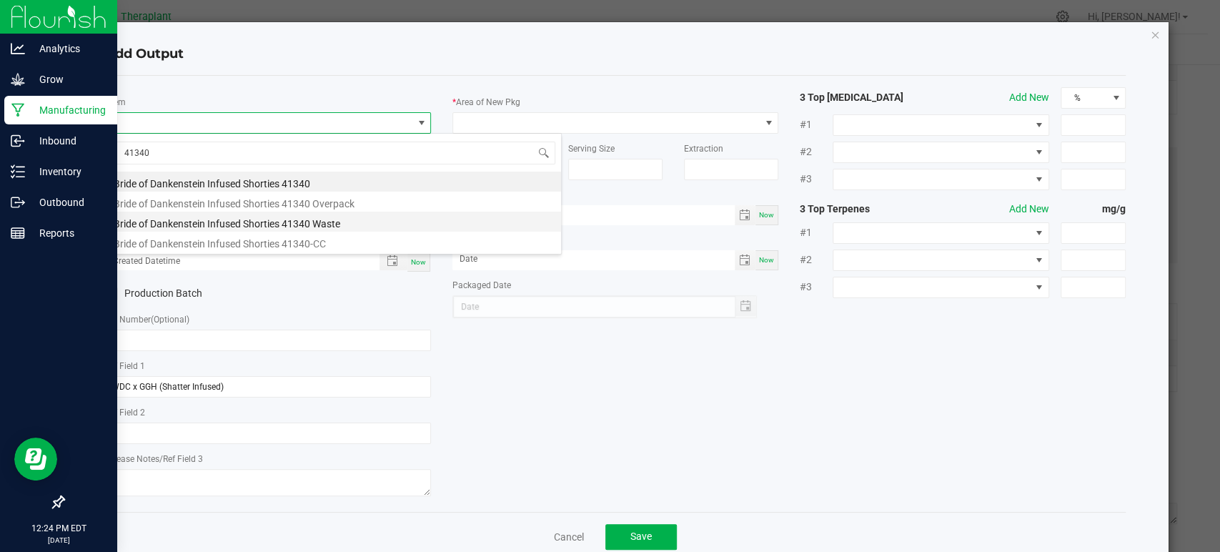
click at [234, 227] on li "Bride of Dankenstein Infused Shorties 41340 Waste" at bounding box center [333, 222] width 456 height 20
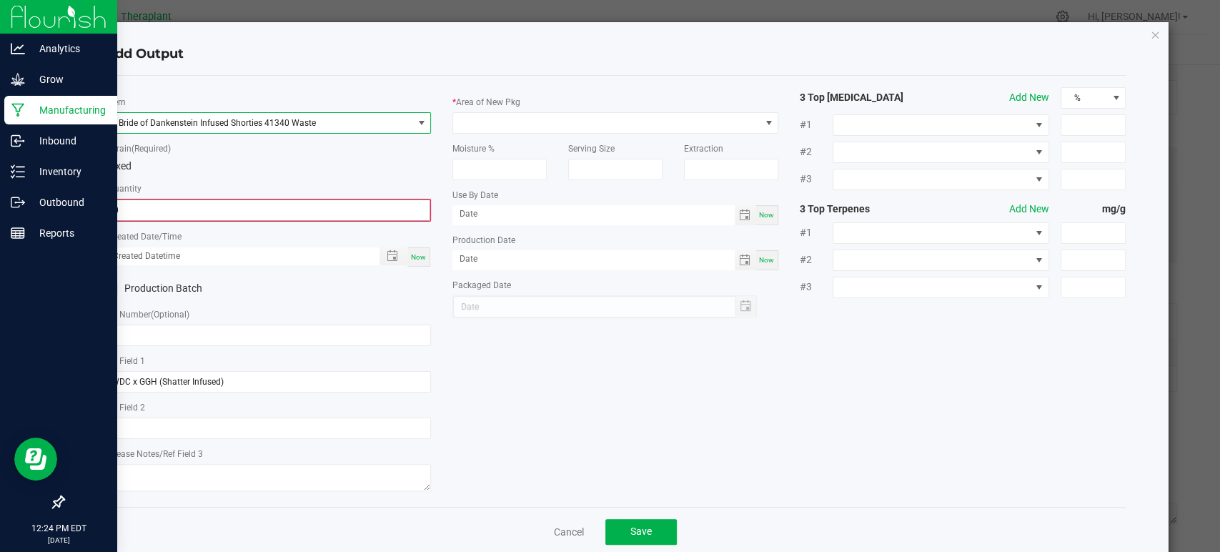
click at [194, 214] on input "0" at bounding box center [268, 210] width 323 height 20
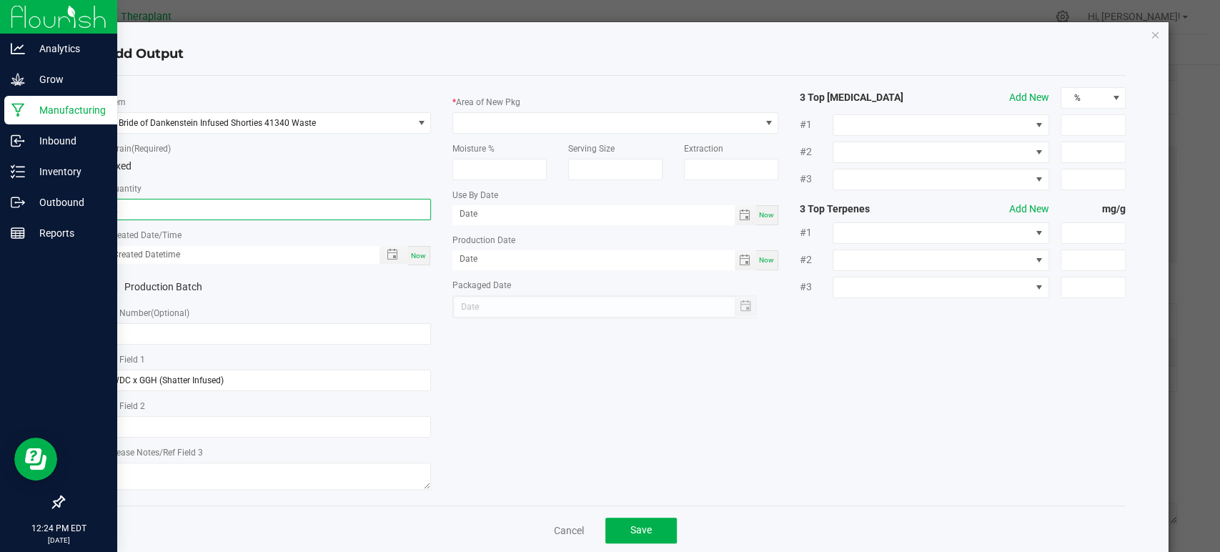
type input "2.0000 g"
click at [410, 248] on div "Now" at bounding box center [419, 255] width 23 height 19
type input "[DATE] 12:24 PM"
type input "[DATE]"
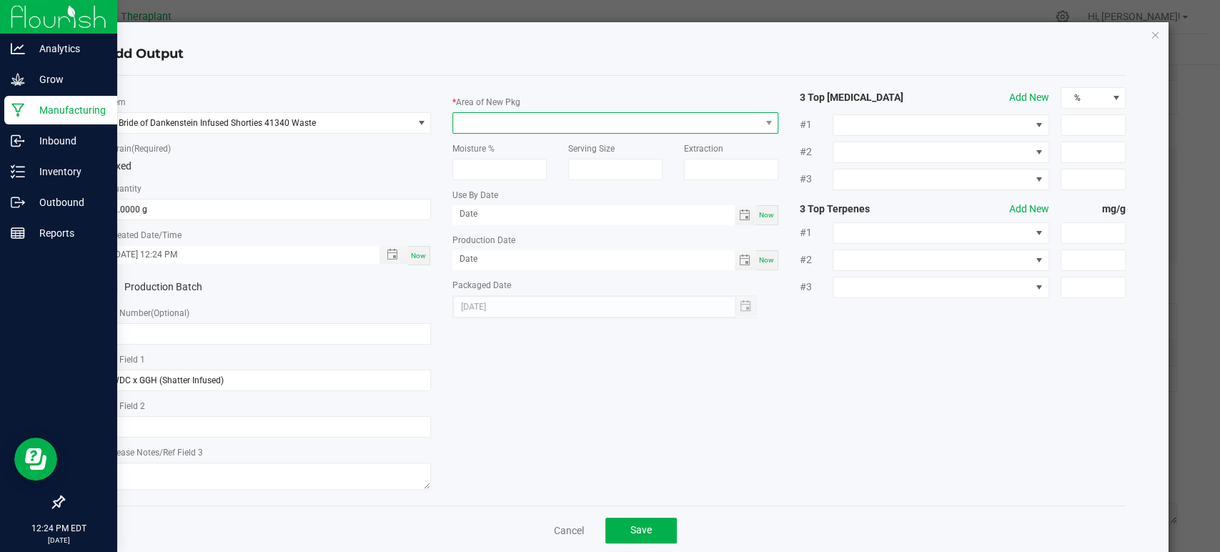
click at [496, 113] on span at bounding box center [606, 123] width 307 height 20
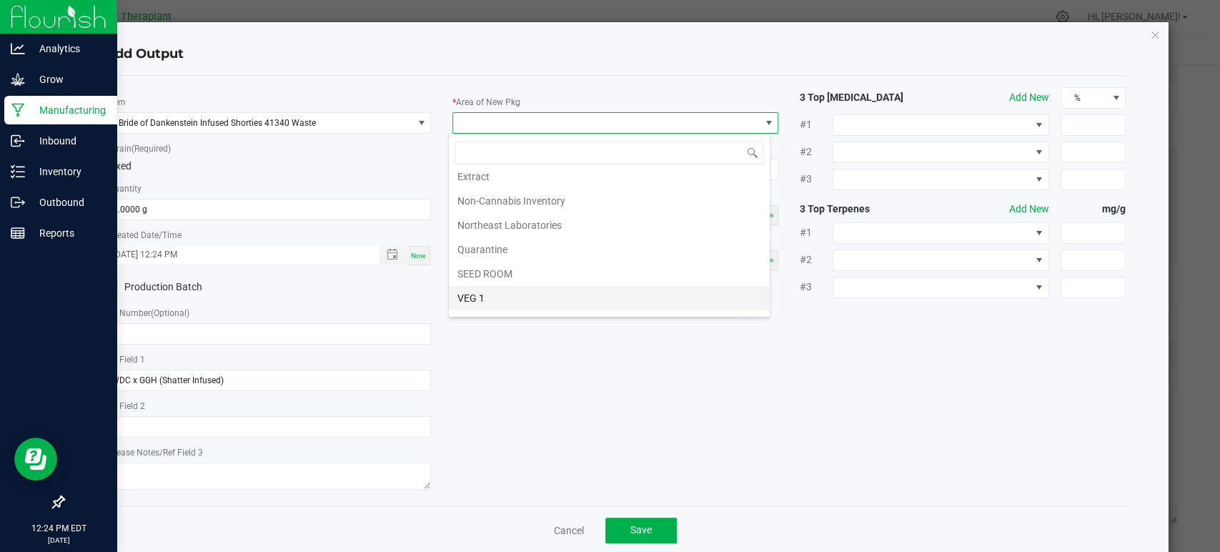
scroll to position [267, 0]
click at [480, 252] on li "Vault 2" at bounding box center [609, 257] width 321 height 24
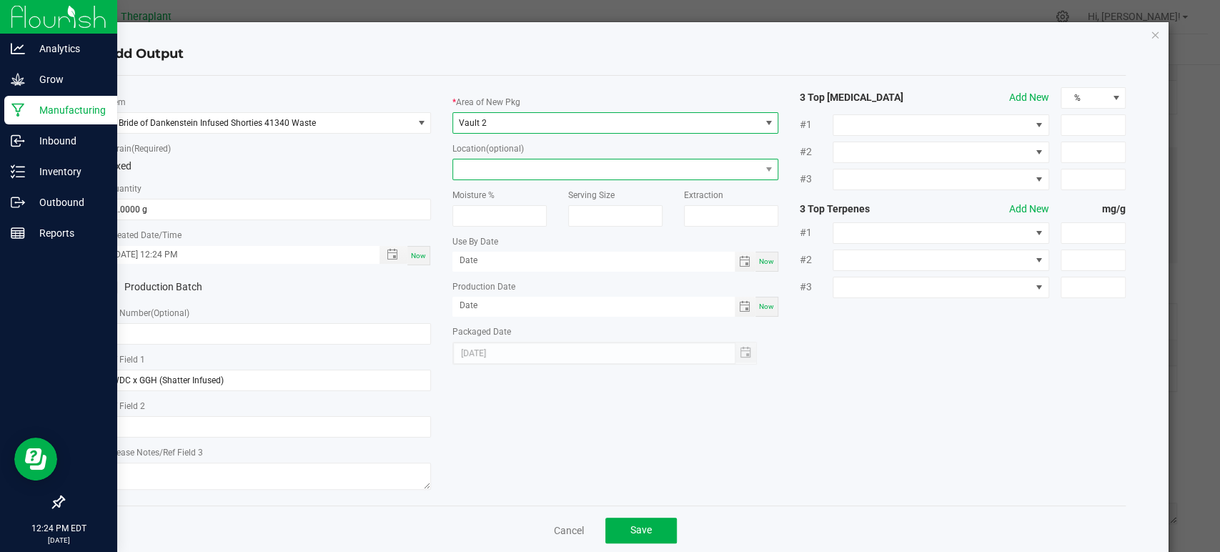
click at [486, 170] on span at bounding box center [606, 169] width 307 height 20
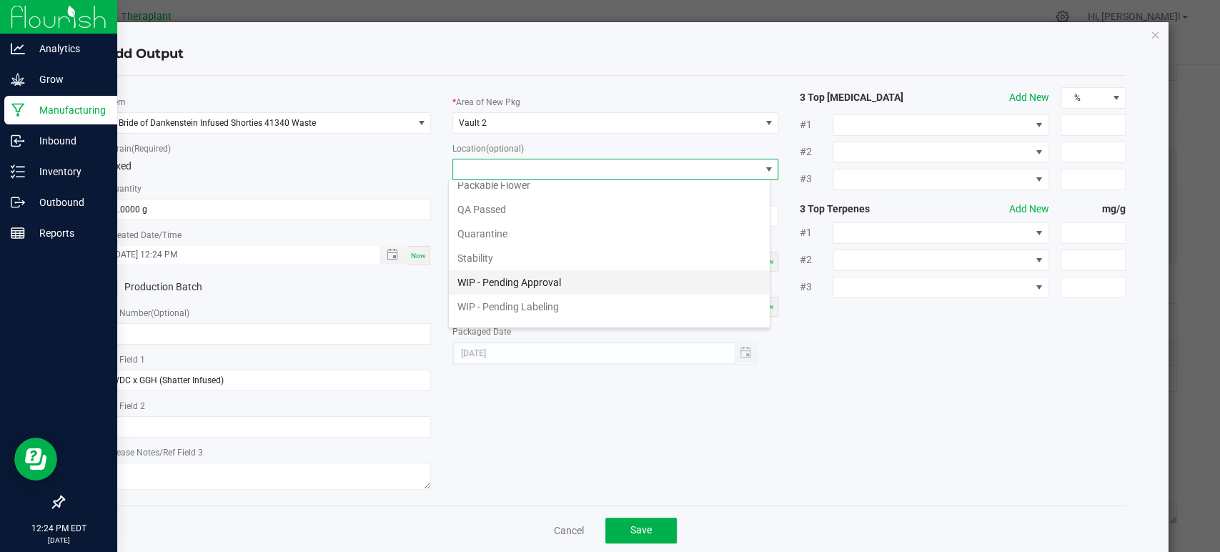
scroll to position [74, 0]
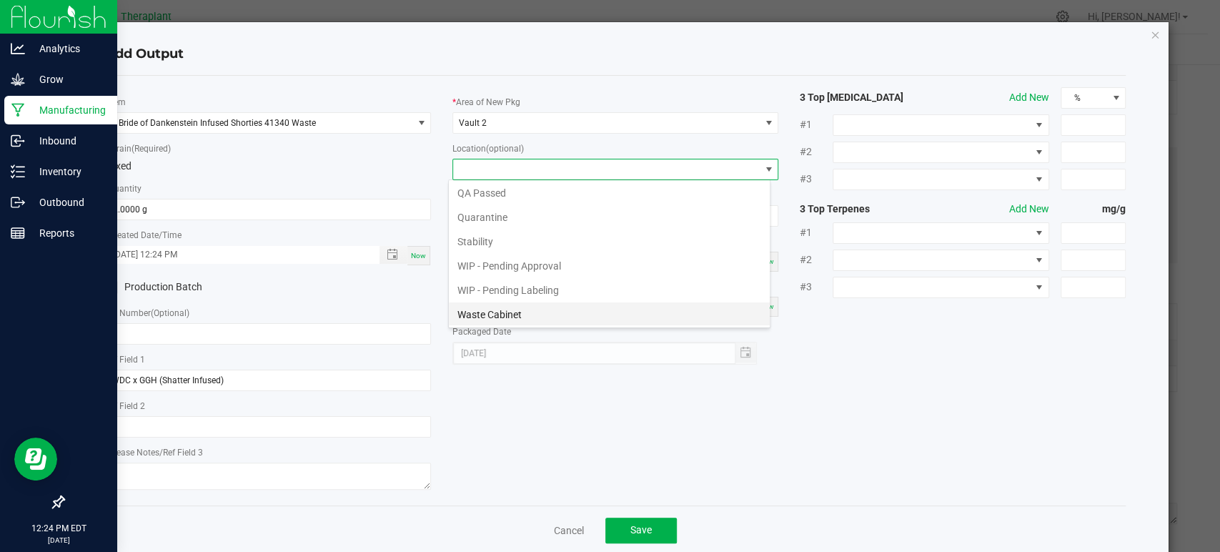
click at [482, 307] on li "Waste Cabinet" at bounding box center [609, 314] width 321 height 24
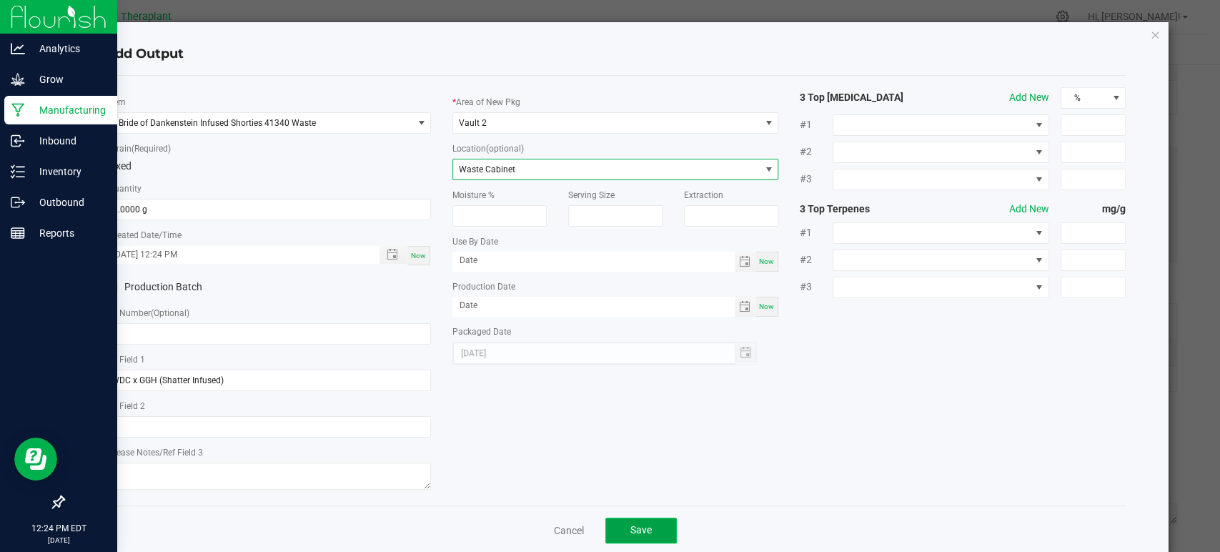
click at [618, 528] on button "Save" at bounding box center [641, 531] width 71 height 26
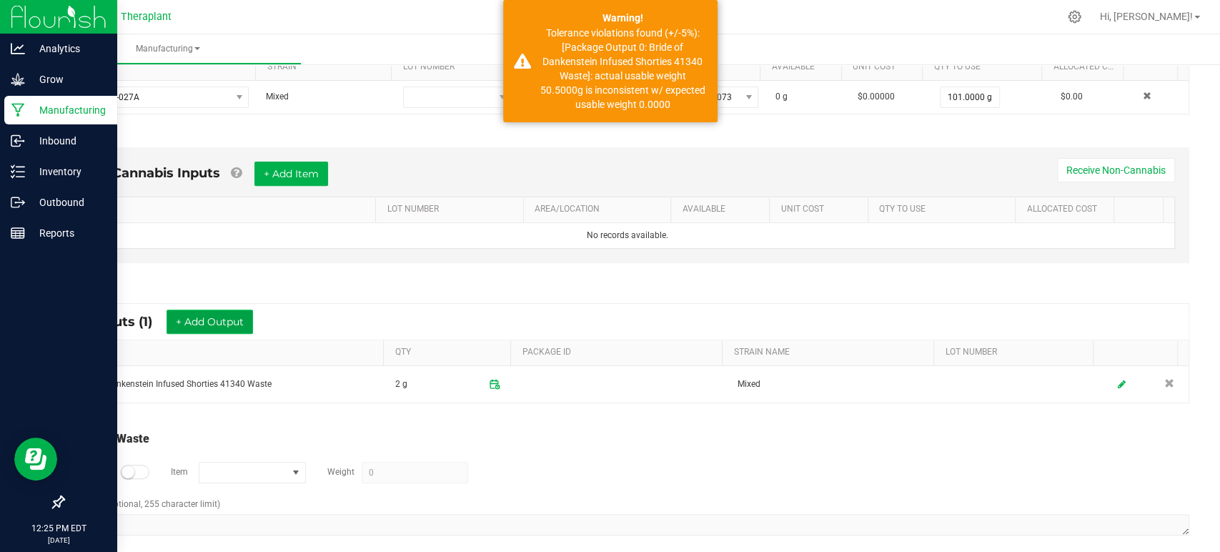
click at [242, 310] on button "+ Add Output" at bounding box center [210, 322] width 87 height 24
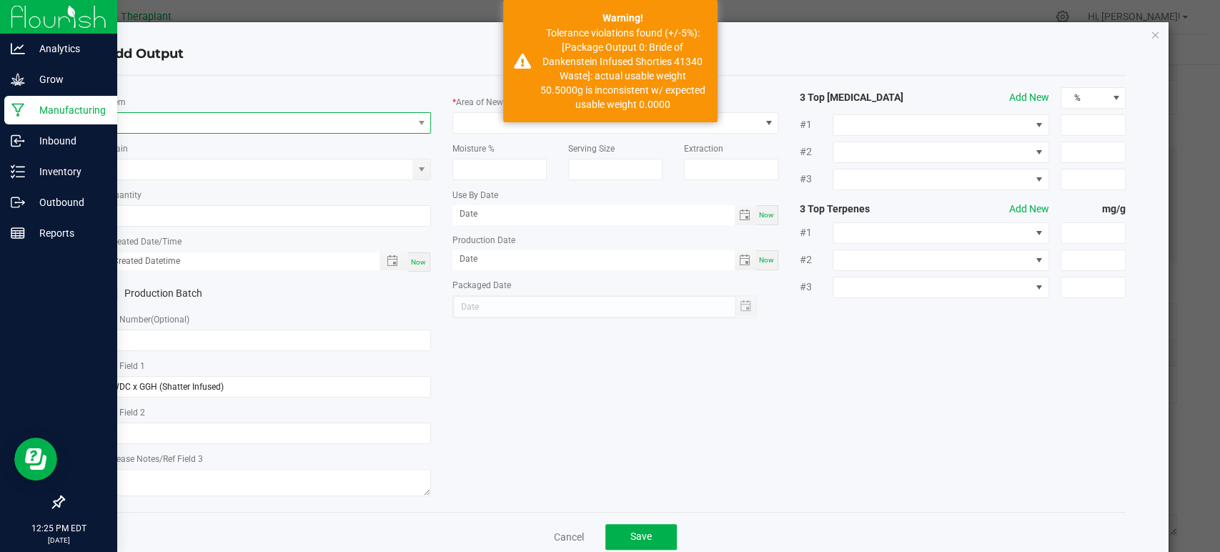
click at [243, 127] on span "NO DATA FOUND" at bounding box center [259, 123] width 307 height 20
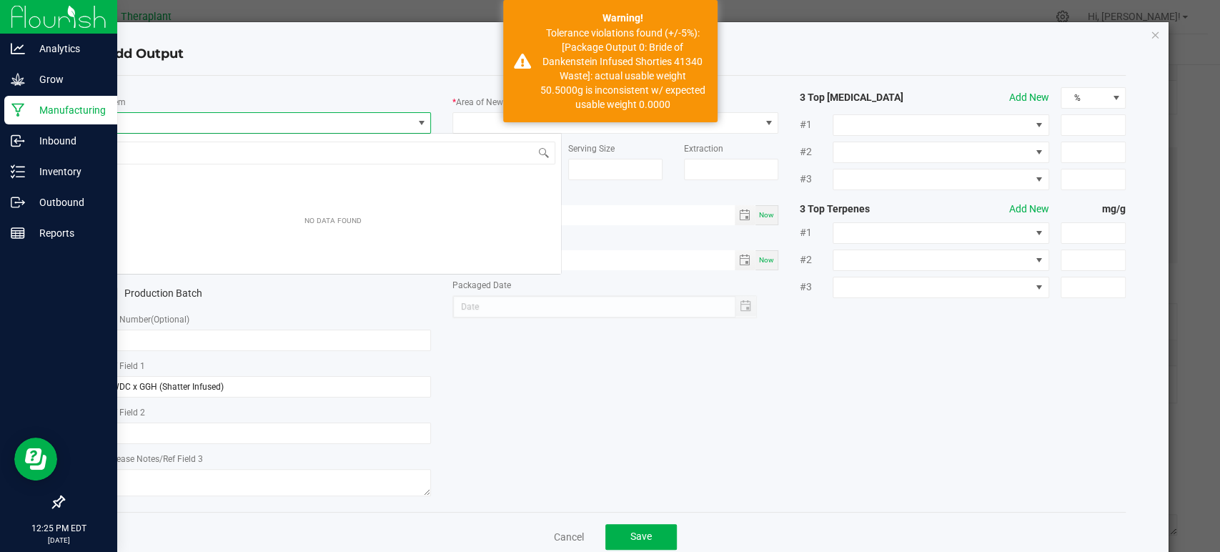
scroll to position [21, 322]
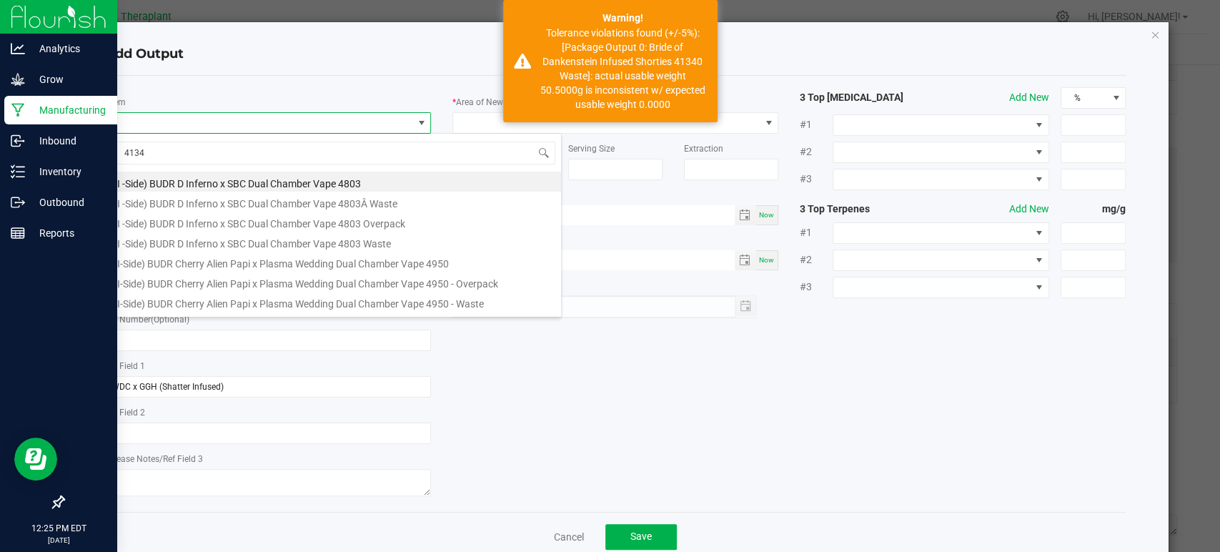
type input "41340"
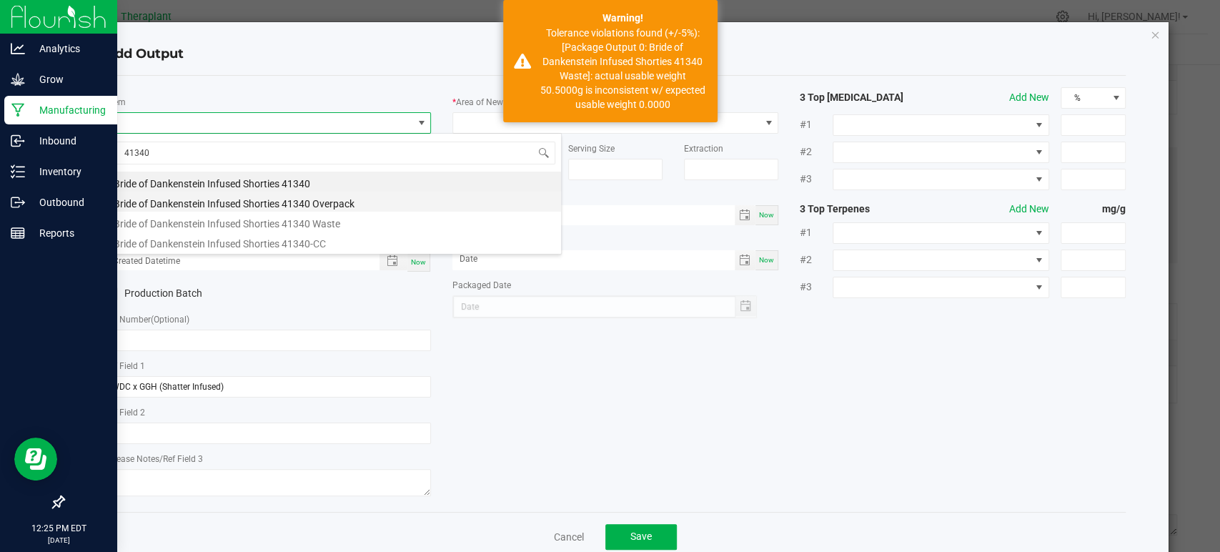
click at [268, 207] on li "Bride of Dankenstein Infused Shorties 41340 Overpack" at bounding box center [333, 202] width 456 height 20
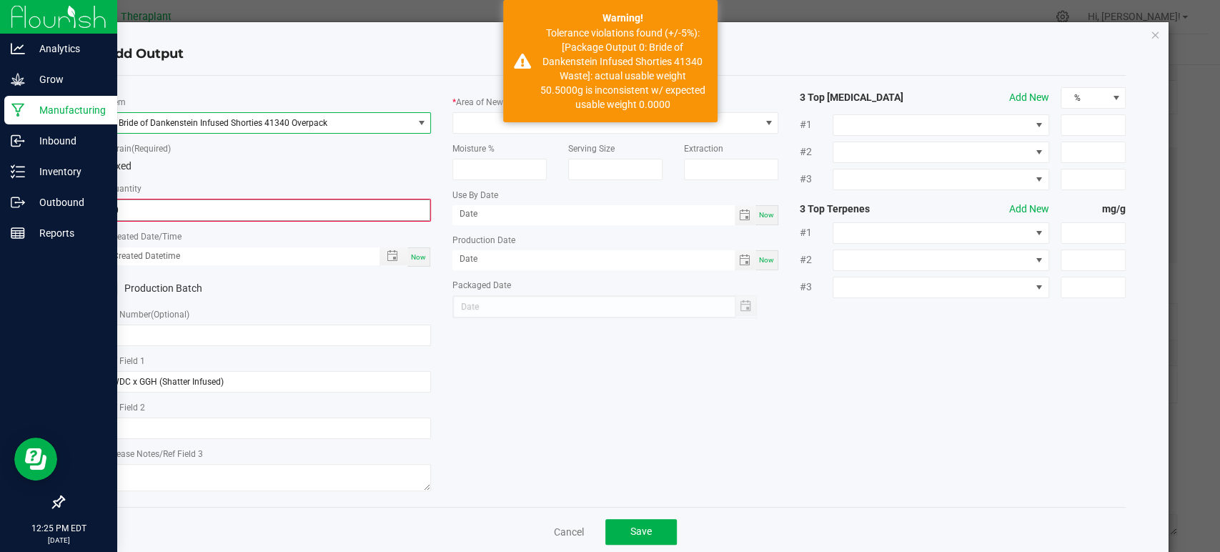
click at [235, 207] on input "0" at bounding box center [268, 210] width 323 height 20
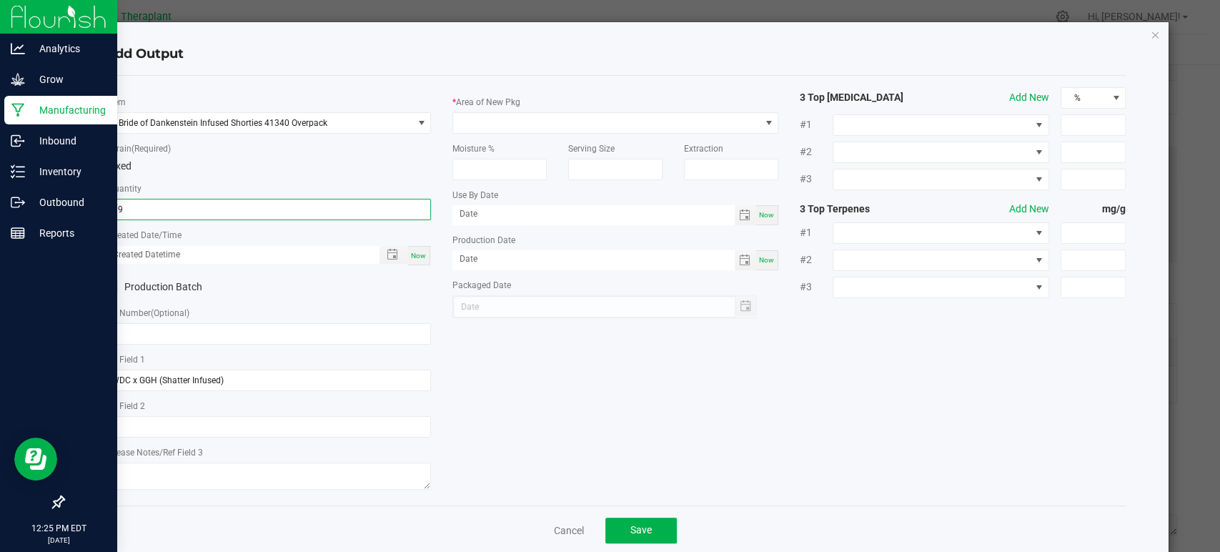
type input "99.0000 g"
click at [424, 257] on div "Now" at bounding box center [419, 255] width 23 height 19
type input "[DATE] 12:25 PM"
type input "[DATE]"
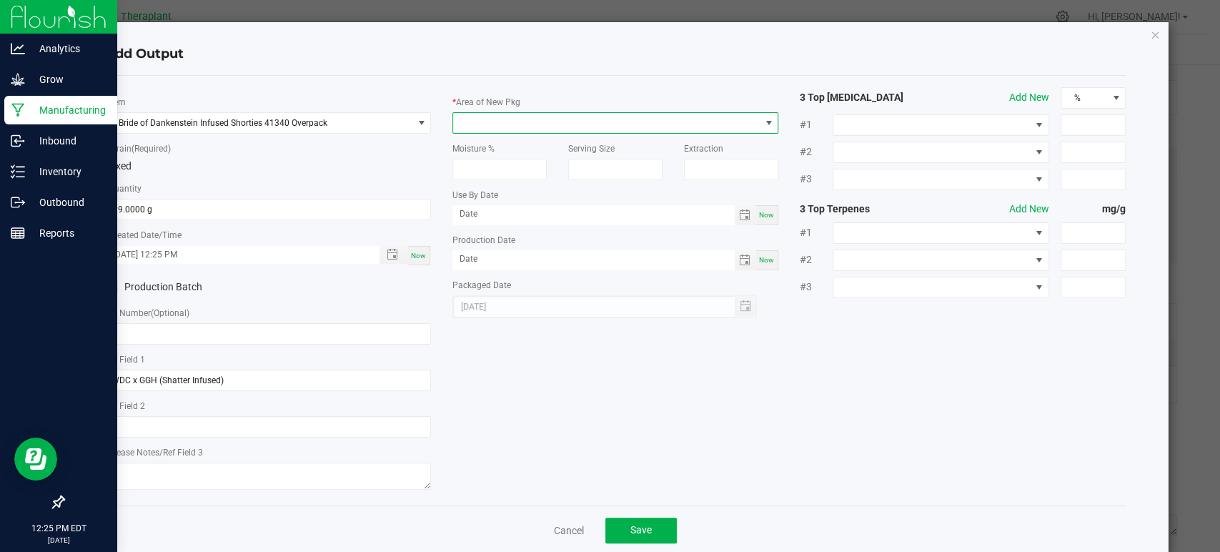
click at [483, 125] on span at bounding box center [606, 123] width 307 height 20
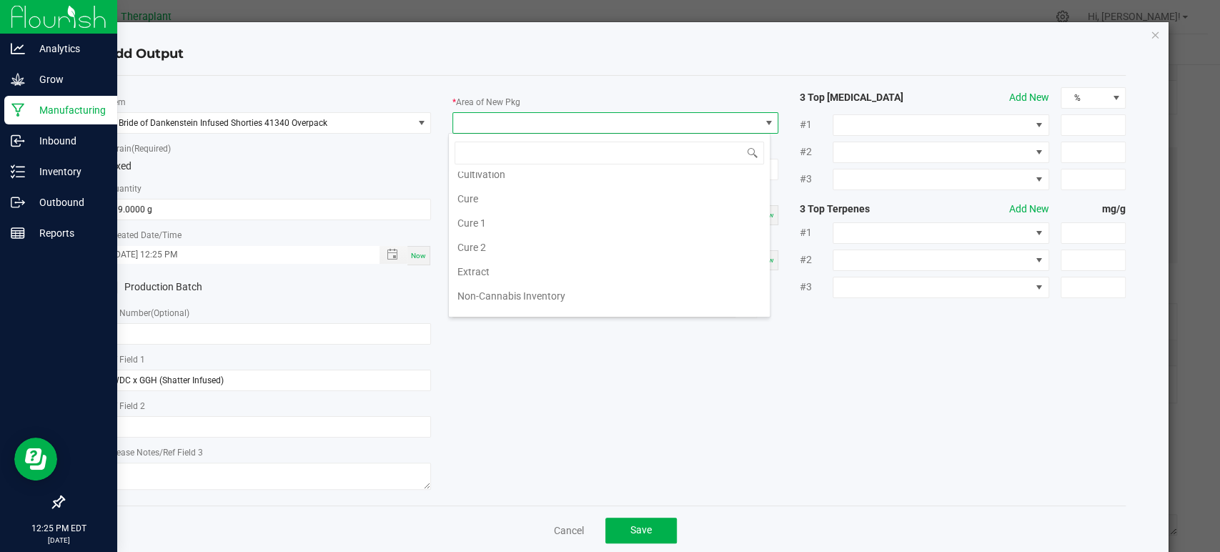
scroll to position [267, 0]
click at [495, 298] on li "Waste" at bounding box center [609, 305] width 321 height 24
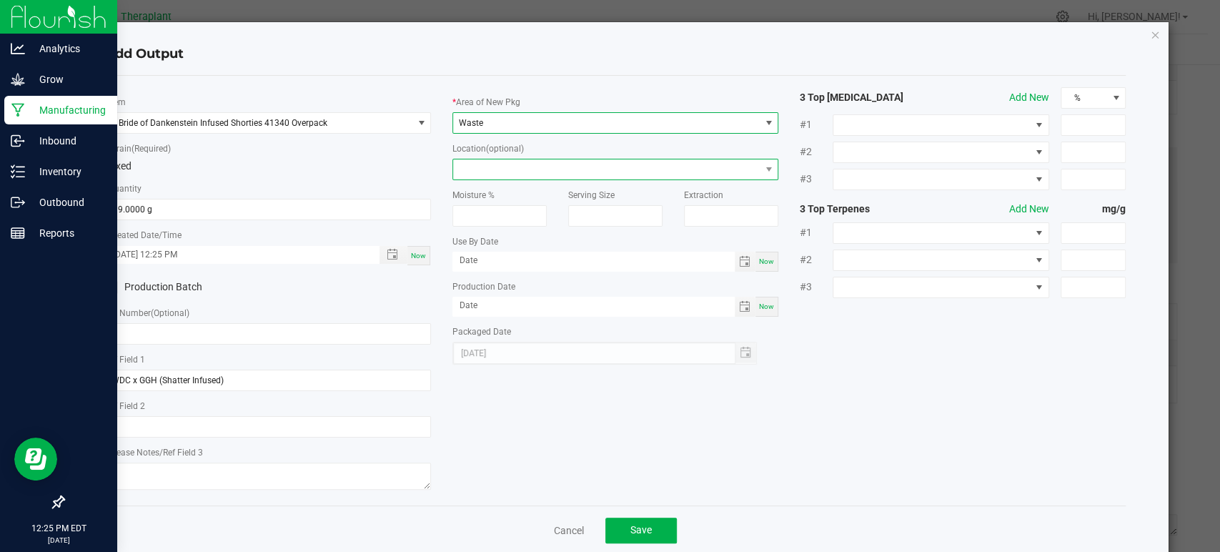
click at [486, 169] on span at bounding box center [606, 169] width 307 height 20
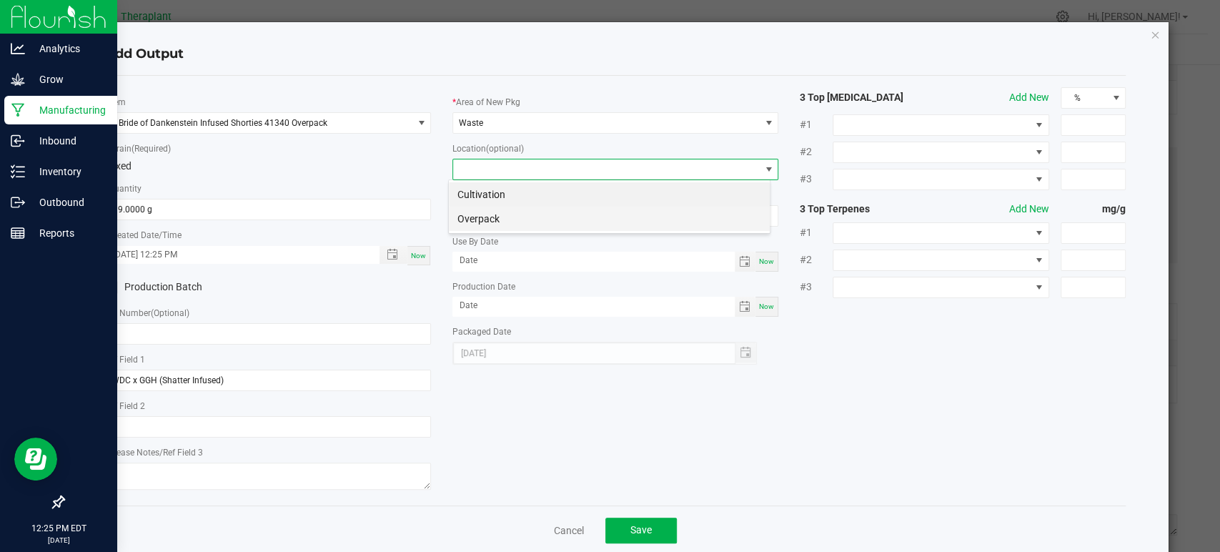
scroll to position [21, 322]
click at [490, 221] on li "Overpack" at bounding box center [609, 219] width 321 height 24
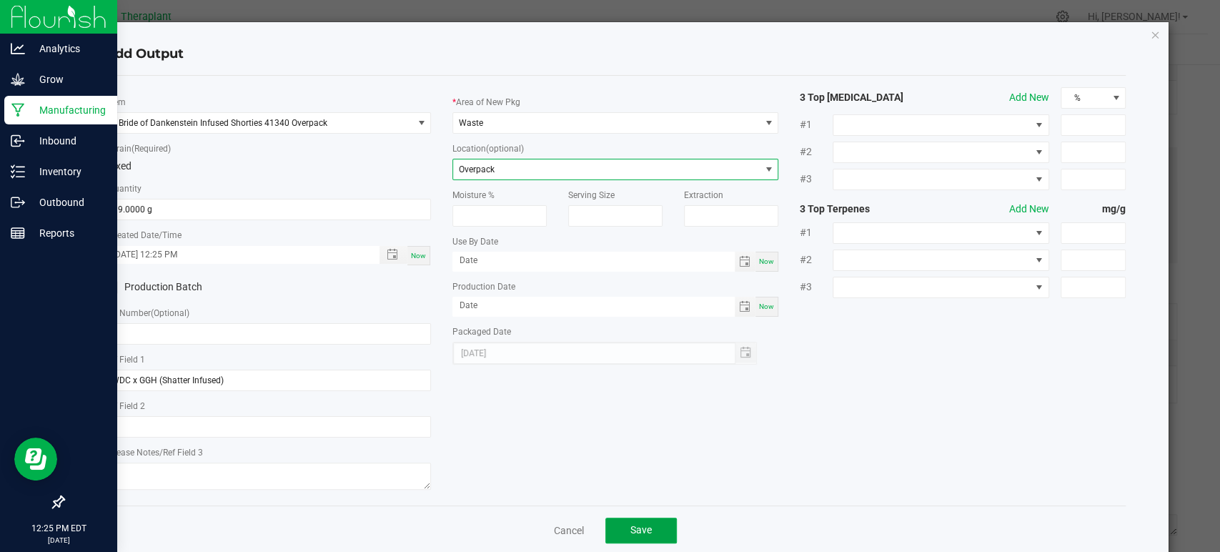
click at [655, 537] on button "Save" at bounding box center [641, 531] width 71 height 26
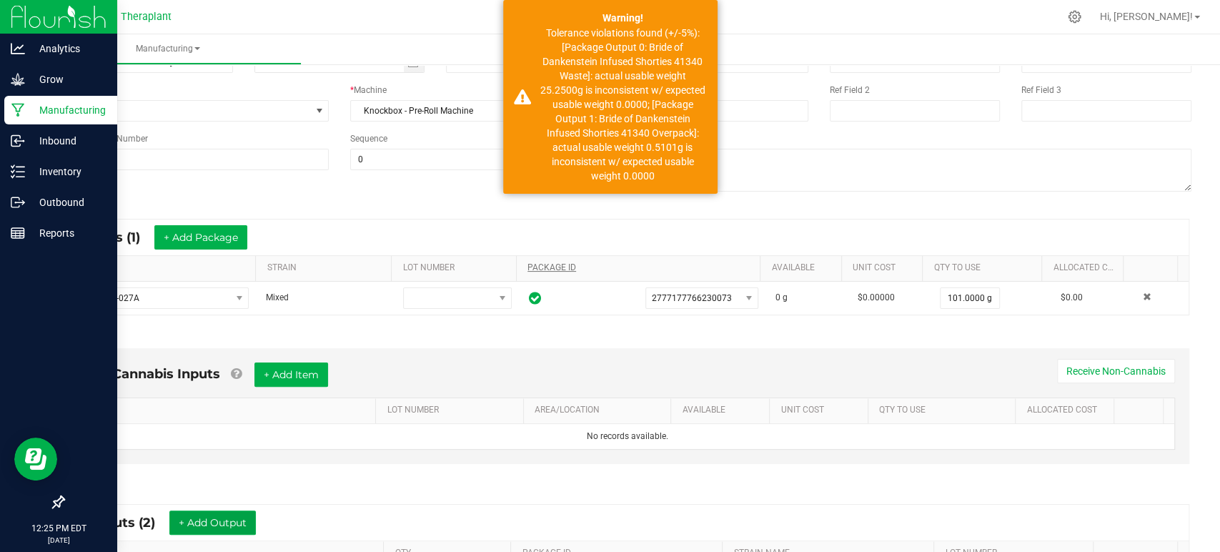
scroll to position [9, 0]
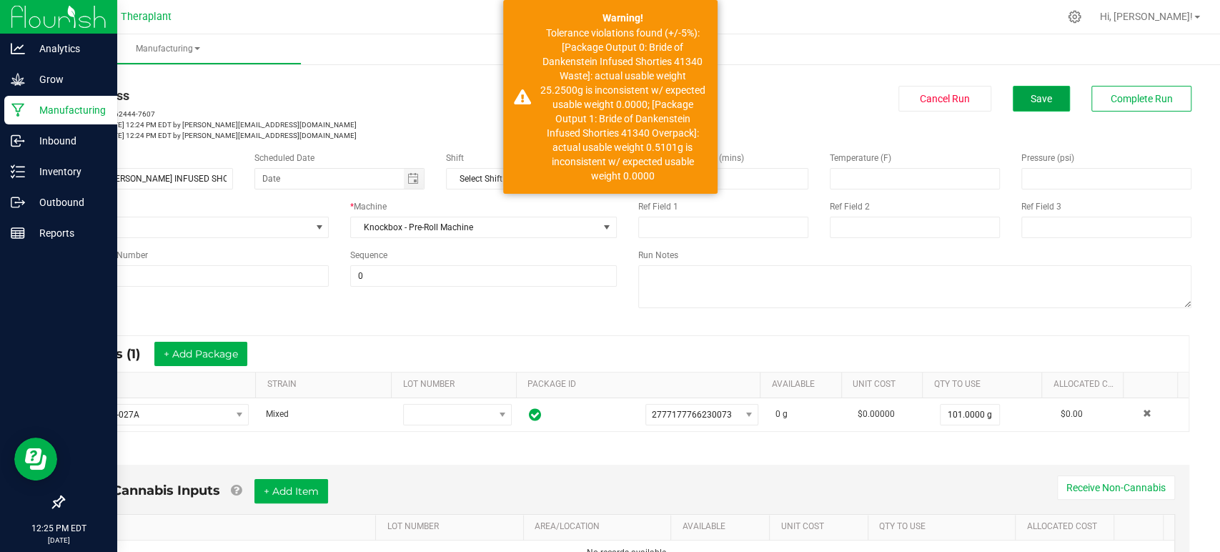
click at [1029, 107] on button "Save" at bounding box center [1041, 99] width 57 height 26
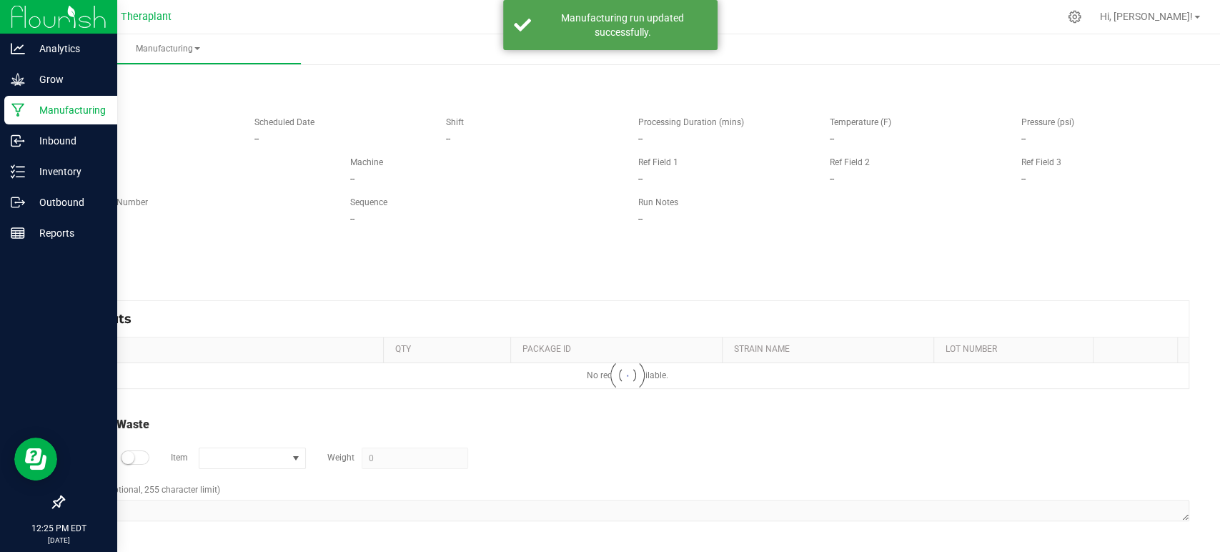
scroll to position [0, 0]
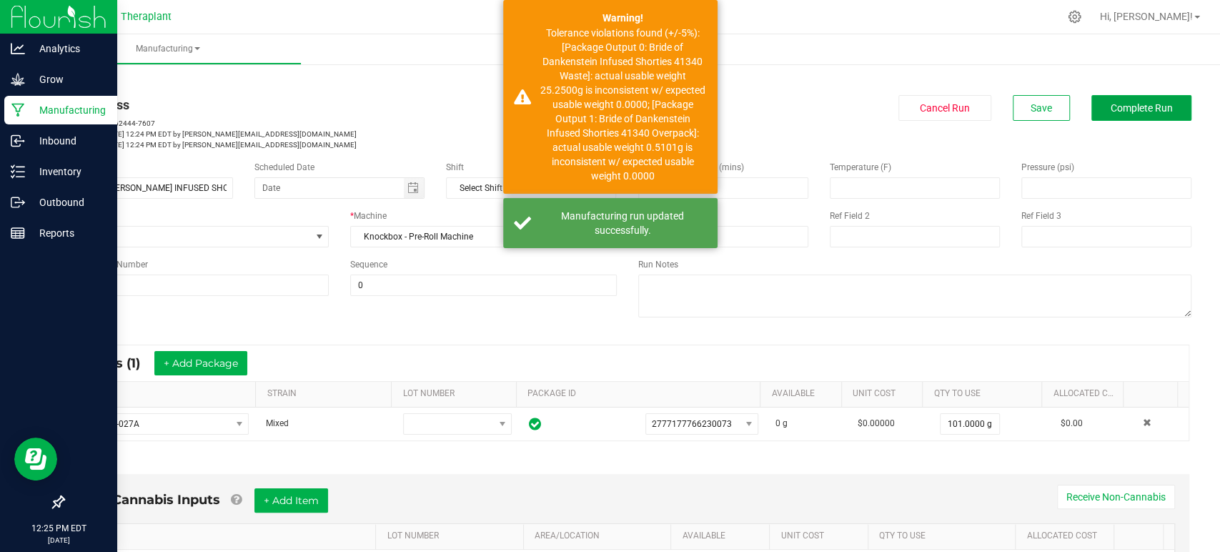
click at [1107, 97] on button "Complete Run" at bounding box center [1142, 108] width 100 height 26
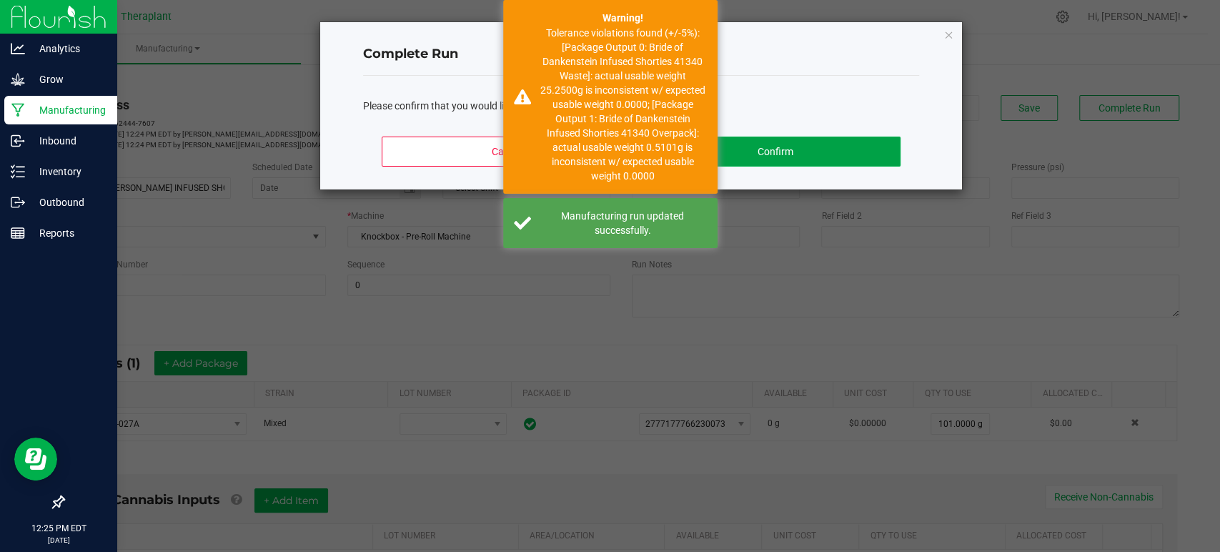
click at [841, 150] on button "Confirm" at bounding box center [776, 152] width 250 height 30
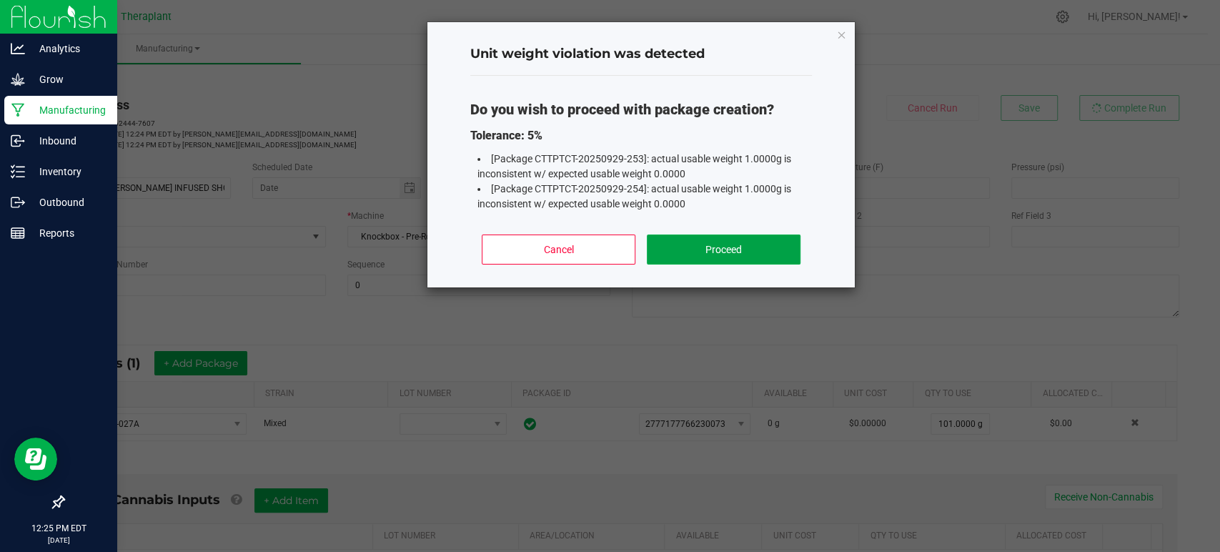
click at [738, 240] on button "Proceed" at bounding box center [724, 250] width 154 height 30
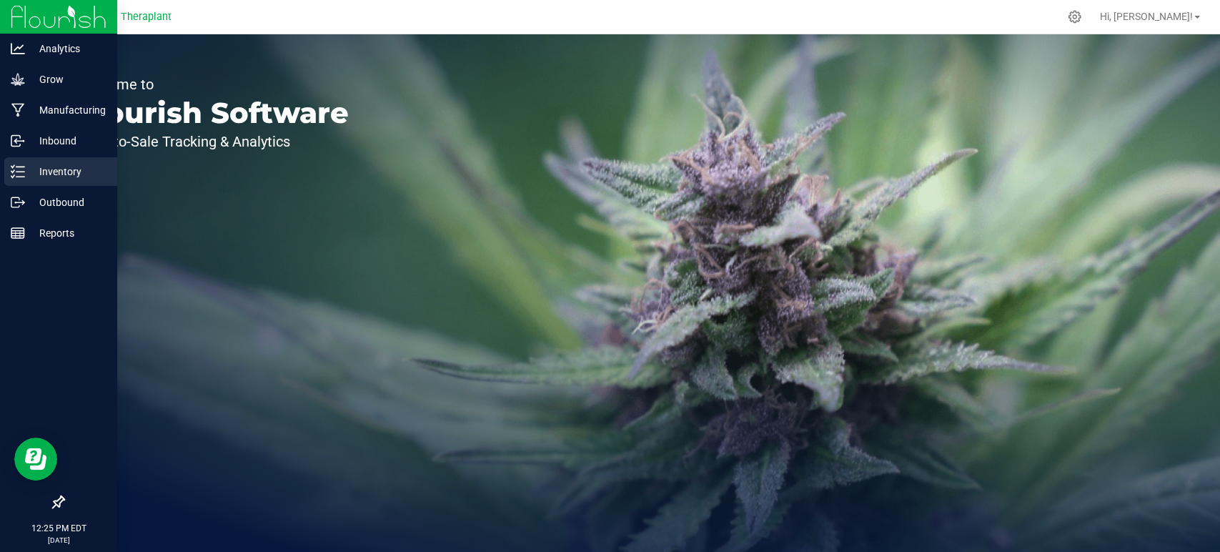
click at [27, 163] on p "Inventory" at bounding box center [68, 171] width 86 height 17
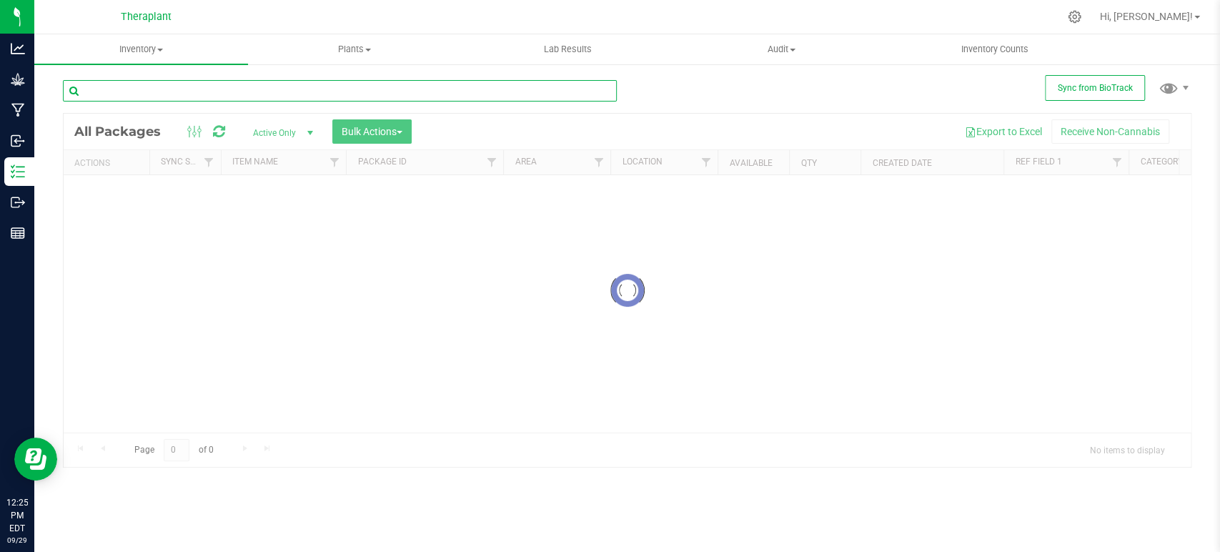
click at [183, 90] on input "text" at bounding box center [340, 90] width 554 height 21
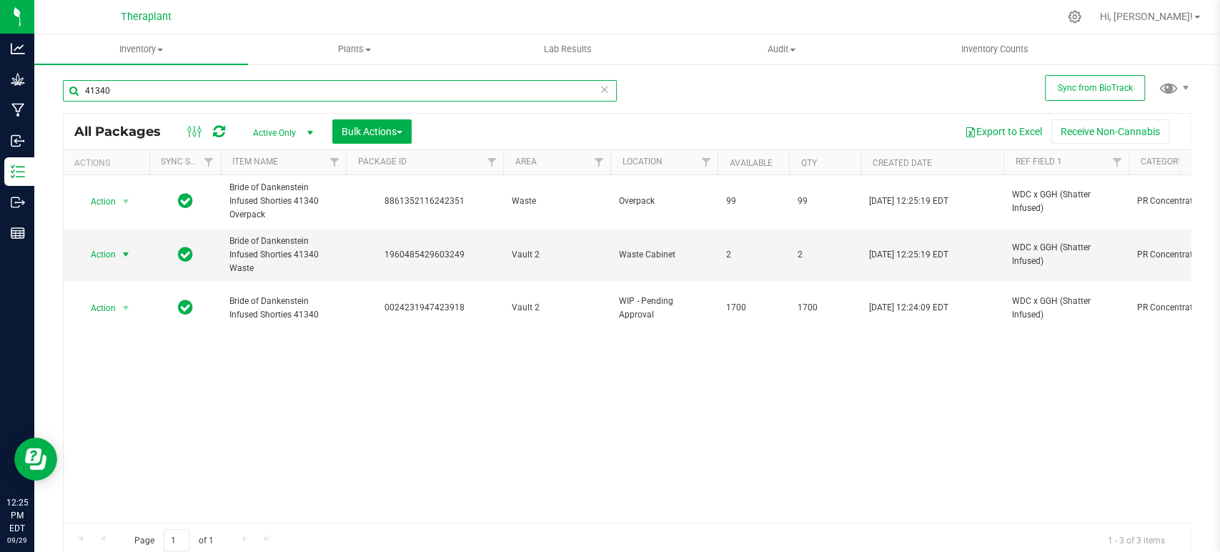
type input "41340"
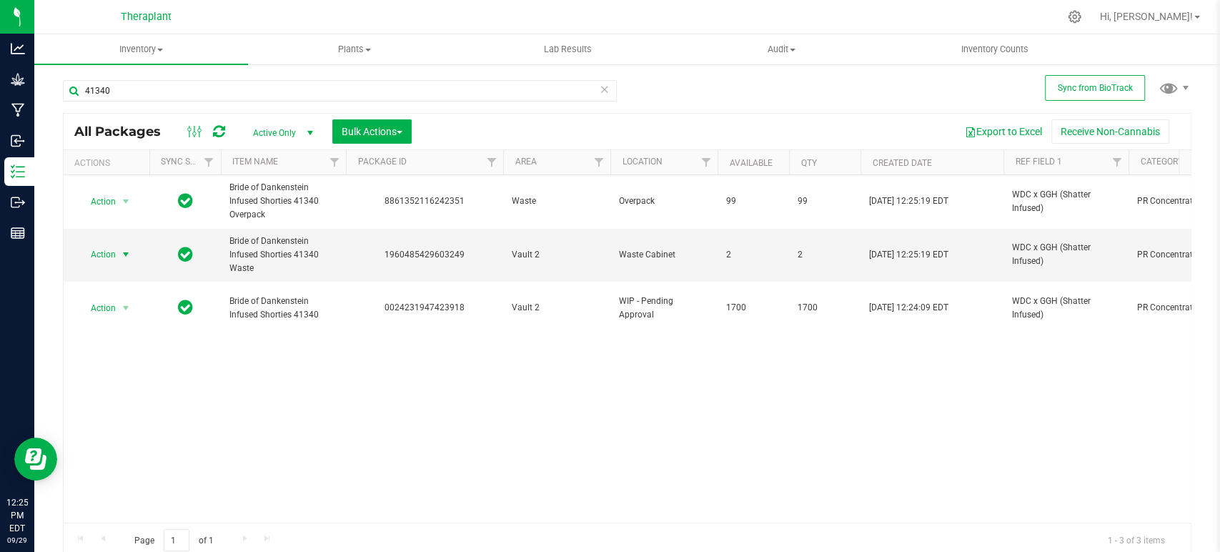
click at [109, 252] on span "Action" at bounding box center [97, 255] width 39 height 20
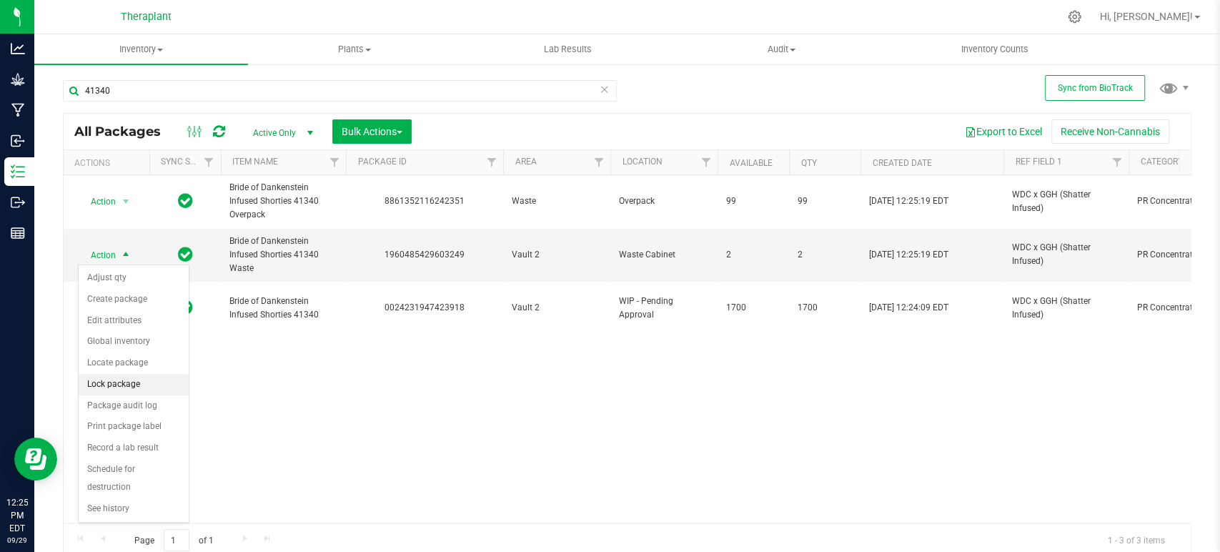
click at [117, 384] on li "Lock package" at bounding box center [134, 384] width 110 height 21
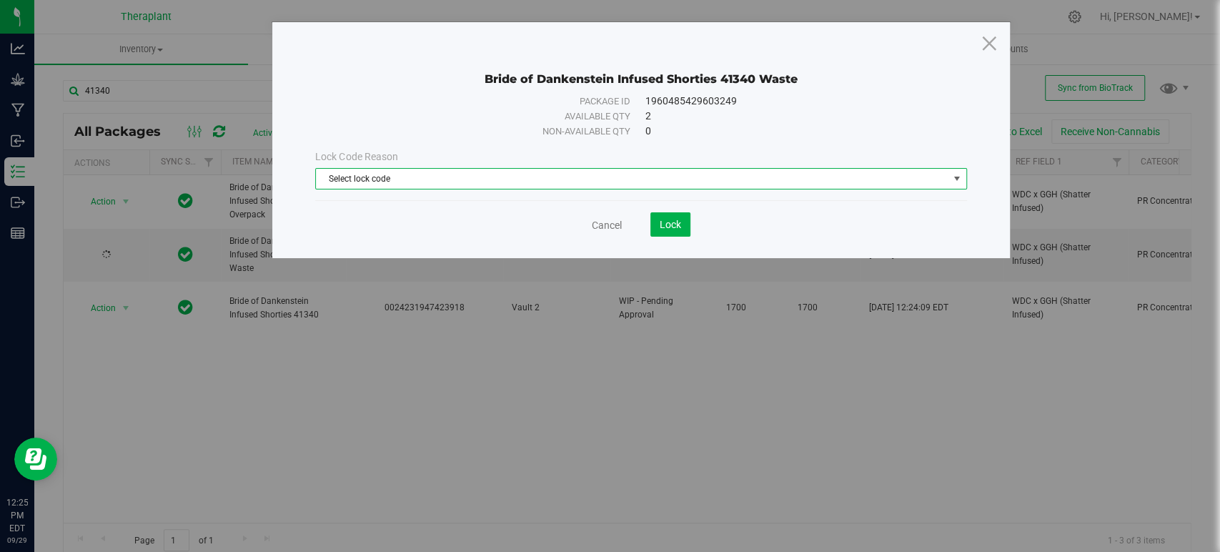
click at [348, 170] on span "Select lock code" at bounding box center [632, 179] width 632 height 20
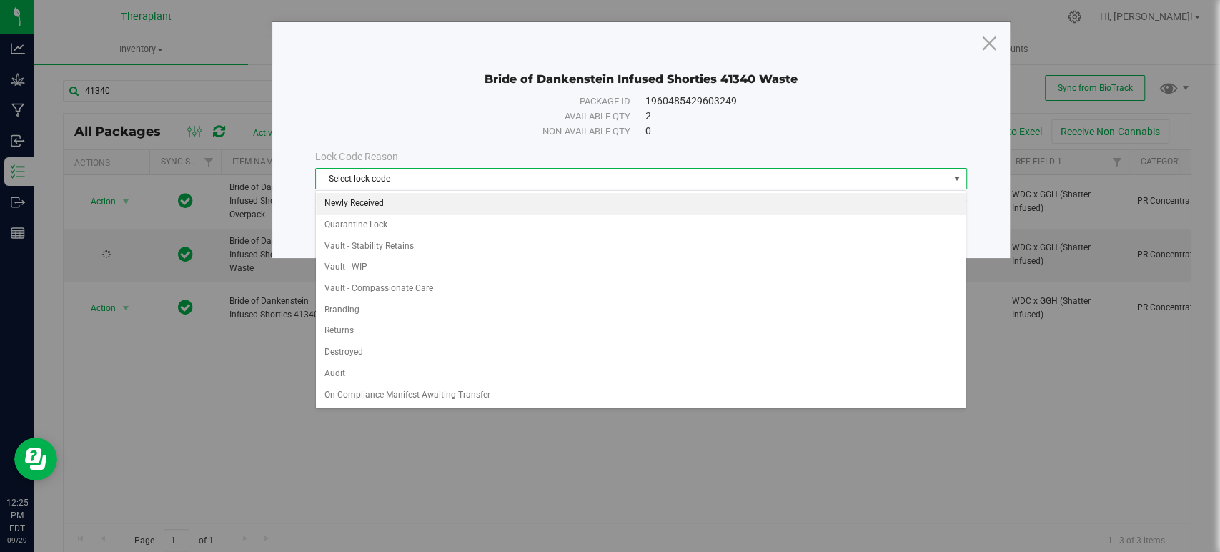
click at [350, 204] on li "Newly Received" at bounding box center [641, 203] width 650 height 21
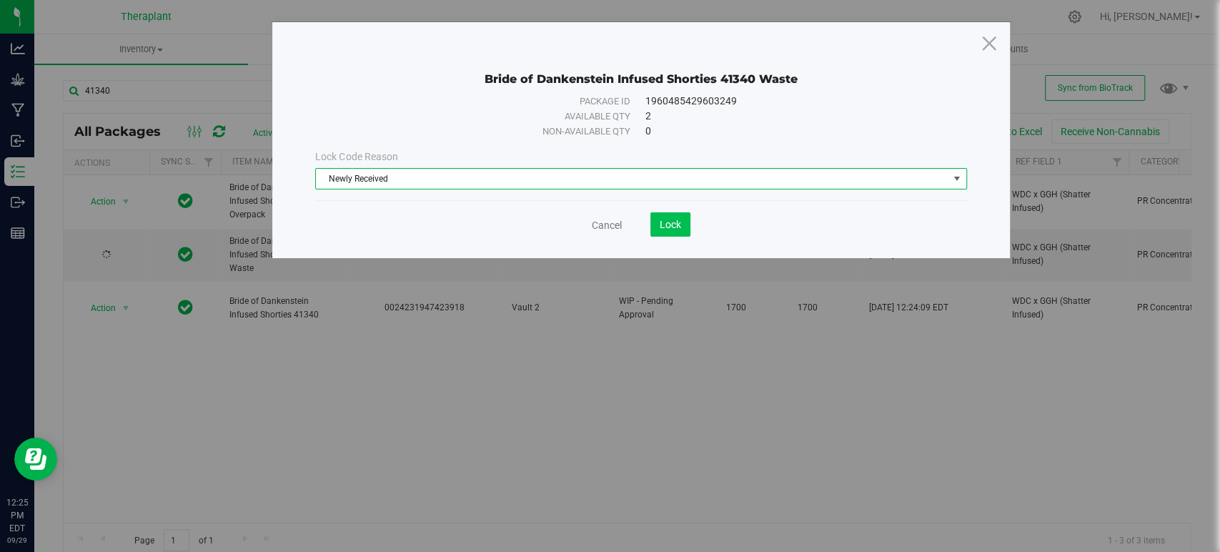
click at [651, 216] on save-button "Lock" at bounding box center [656, 224] width 69 height 24
click at [660, 225] on span "Lock" at bounding box center [670, 224] width 21 height 11
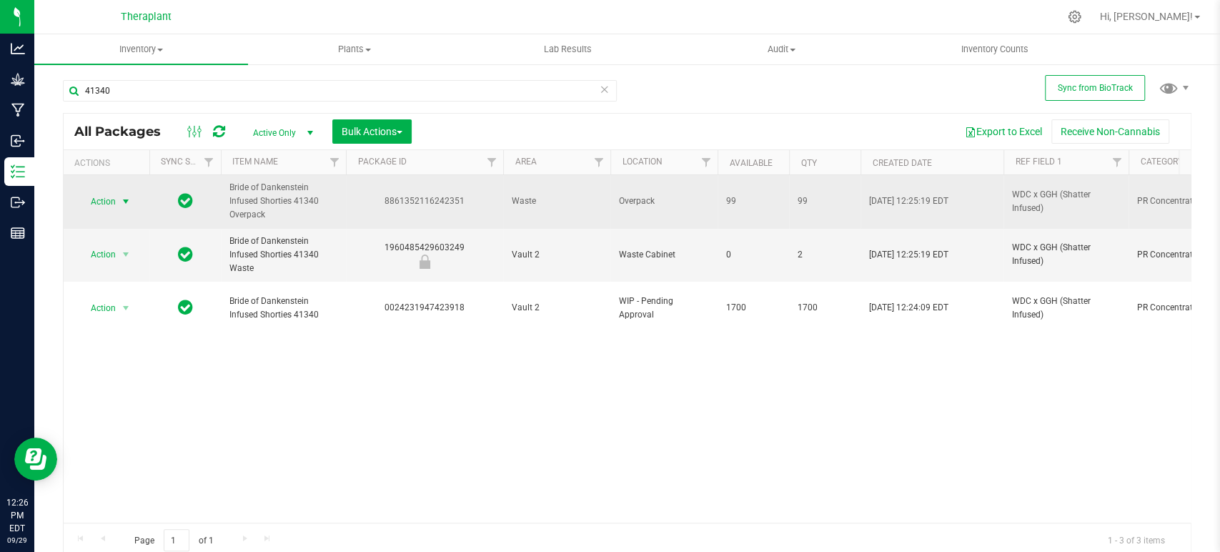
click at [122, 199] on span "select" at bounding box center [125, 201] width 11 height 11
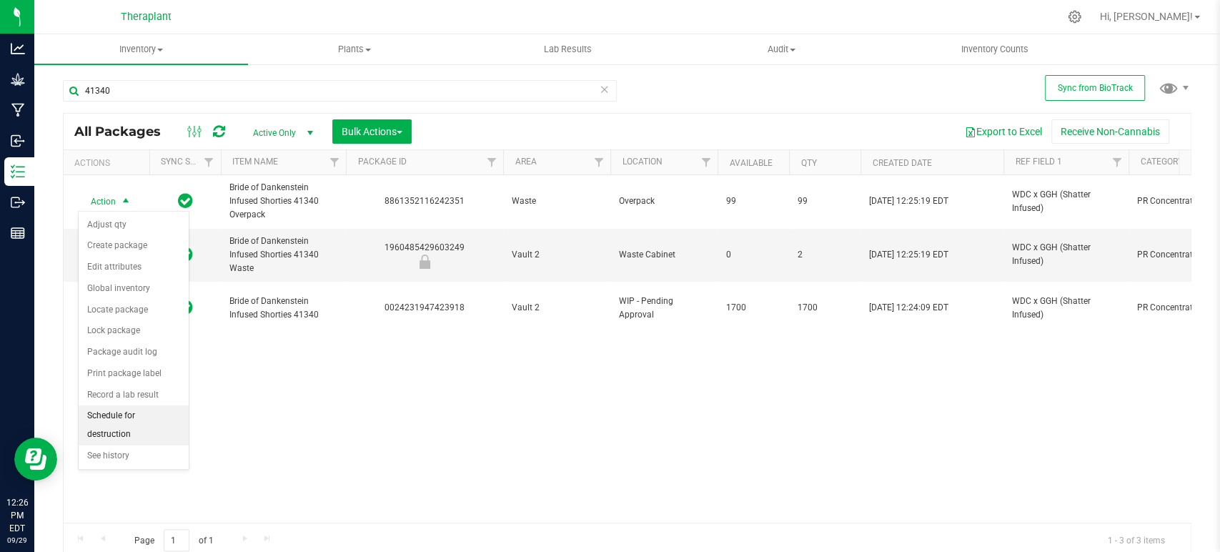
click at [129, 421] on li "Schedule for destruction" at bounding box center [134, 424] width 110 height 39
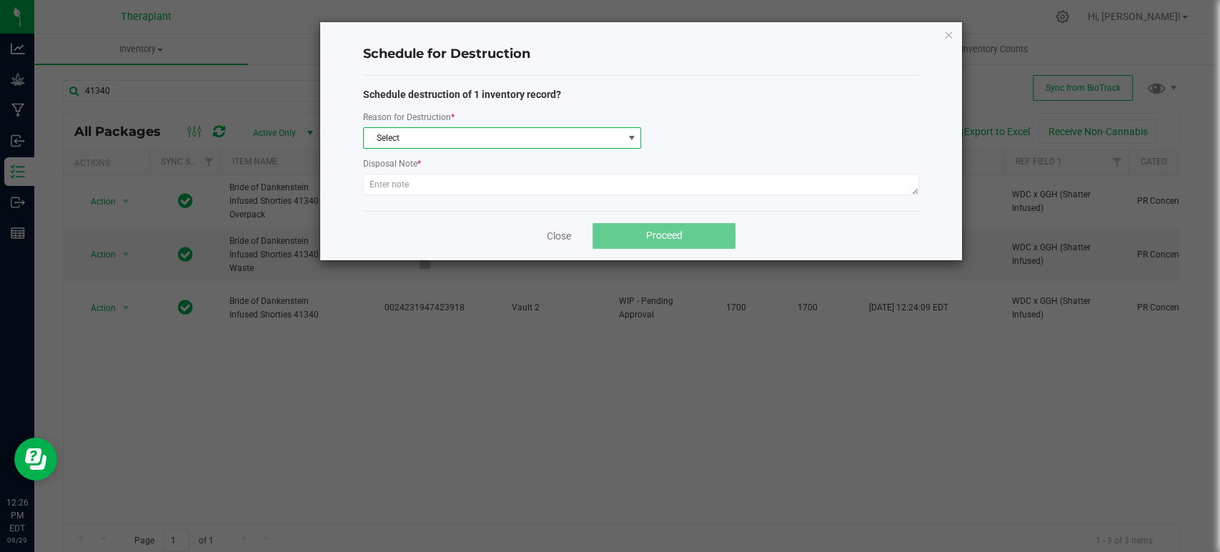
click at [458, 136] on span "Select" at bounding box center [493, 138] width 259 height 20
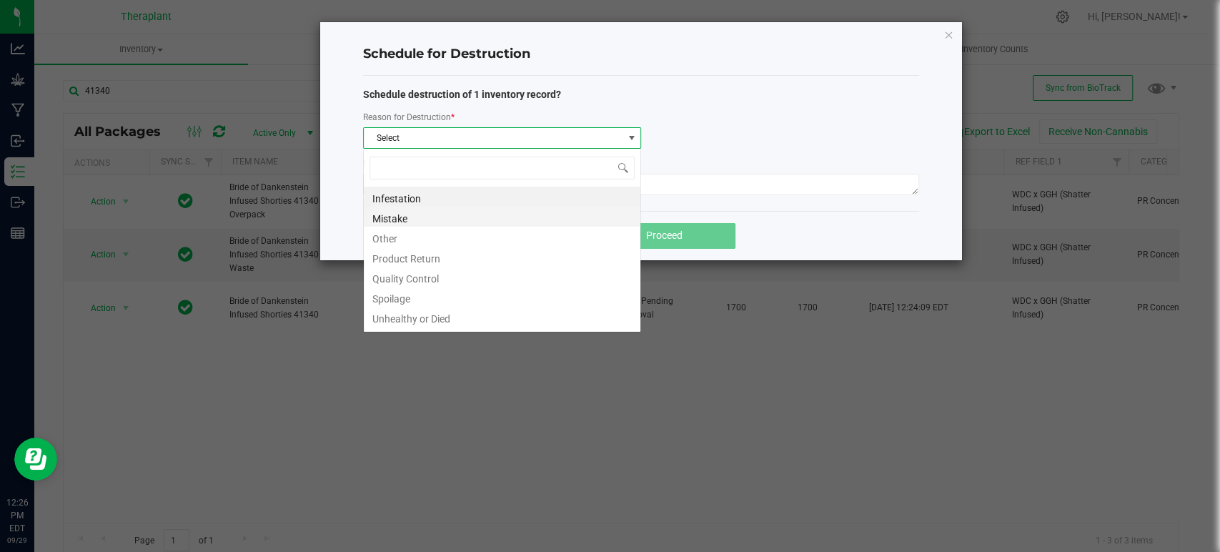
scroll to position [21, 278]
click at [398, 233] on li "Other" at bounding box center [502, 237] width 277 height 20
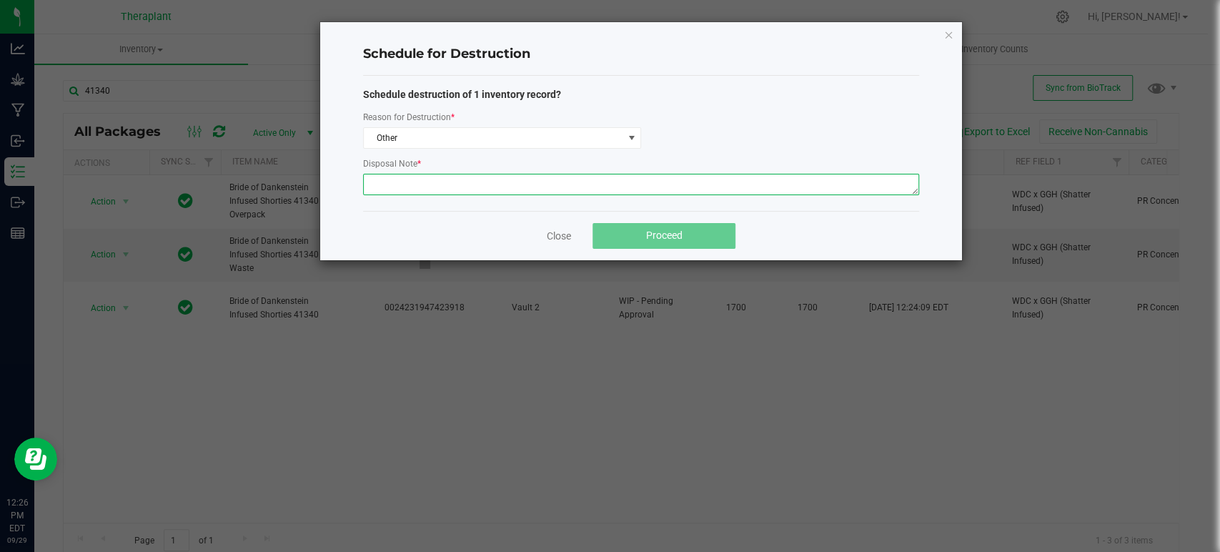
click at [395, 179] on textarea at bounding box center [641, 184] width 556 height 21
type textarea "Digitally destroying overpack from production run of NDC: 41340 -DT"
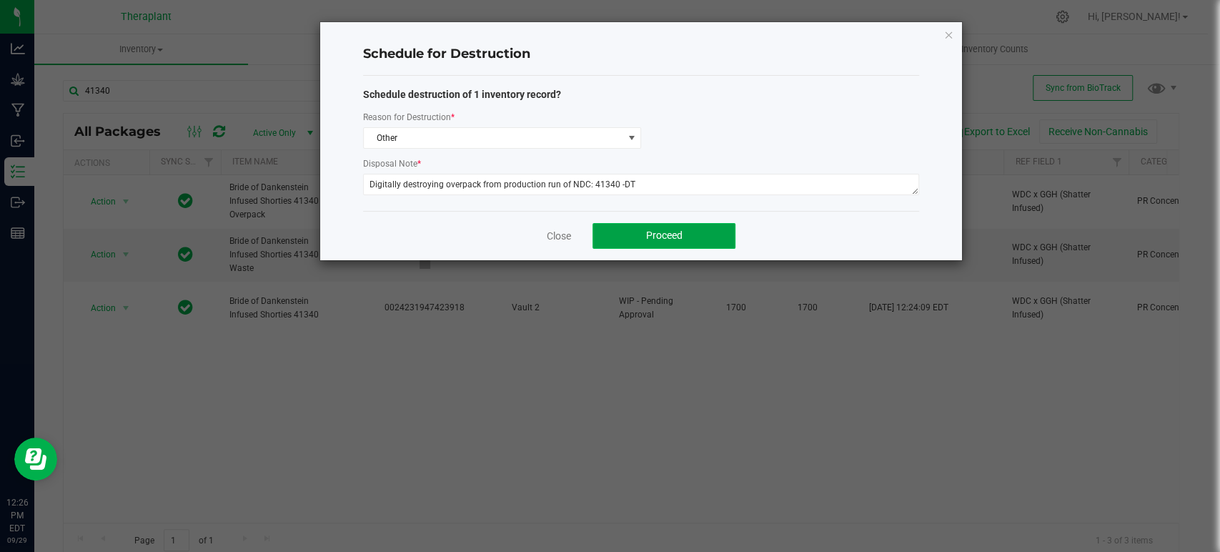
click at [641, 235] on button "Proceed" at bounding box center [664, 236] width 143 height 26
